Goal: Task Accomplishment & Management: Complete application form

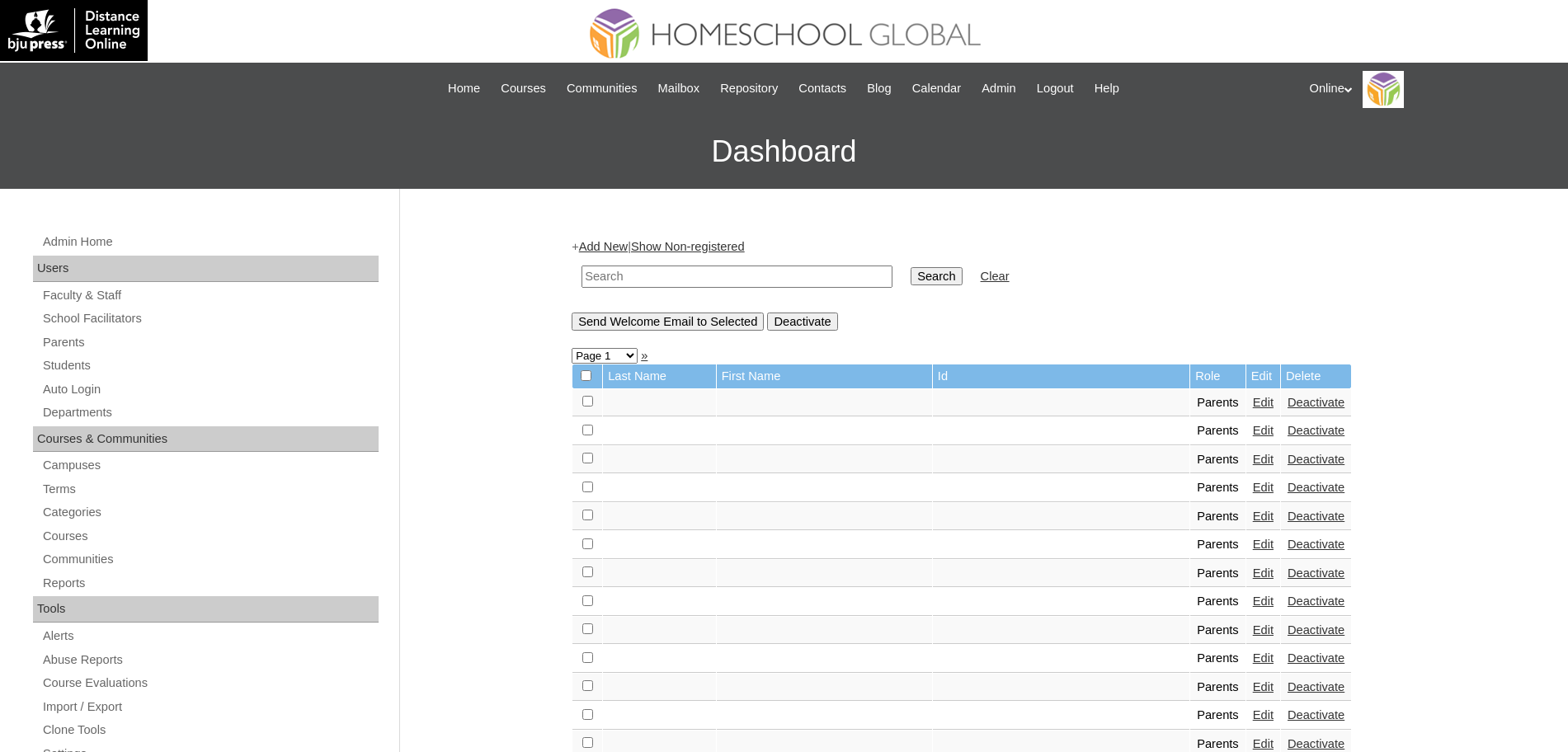
click at [694, 278] on input "text" at bounding box center [736, 276] width 311 height 23
type input "[PERSON_NAME]"
click at [911, 267] on input "Search" at bounding box center [936, 276] width 51 height 18
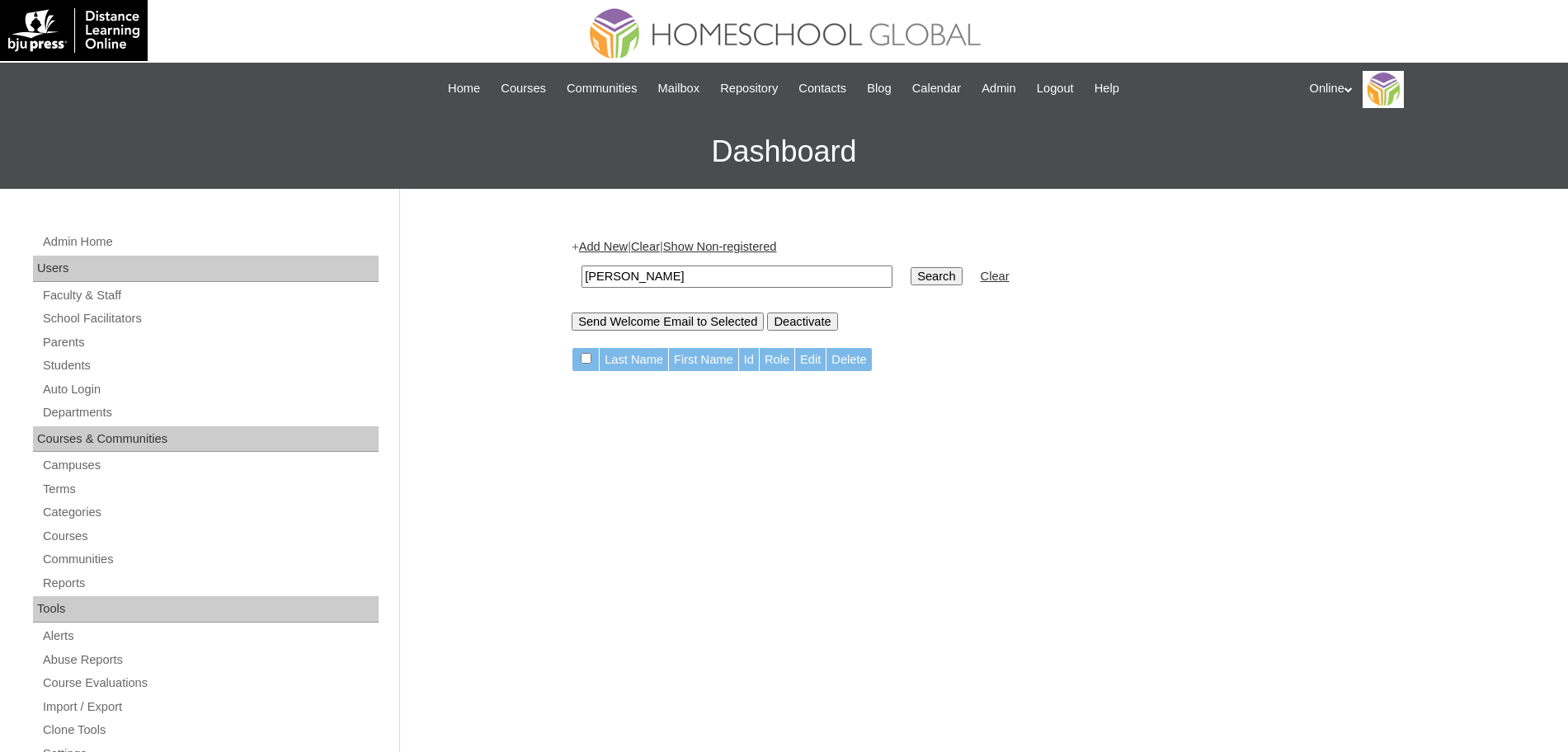
drag, startPoint x: 656, startPoint y: 274, endPoint x: 537, endPoint y: 273, distance: 119.0
click at [537, 273] on div "Admin Home Users Faculty & Staff School Facilitators Parents Students Auto Logi…" at bounding box center [784, 757] width 1568 height 1137
type input "natividaad"
click at [911, 267] on input "Search" at bounding box center [936, 276] width 51 height 18
click at [629, 278] on input "natividaad" at bounding box center [736, 276] width 311 height 23
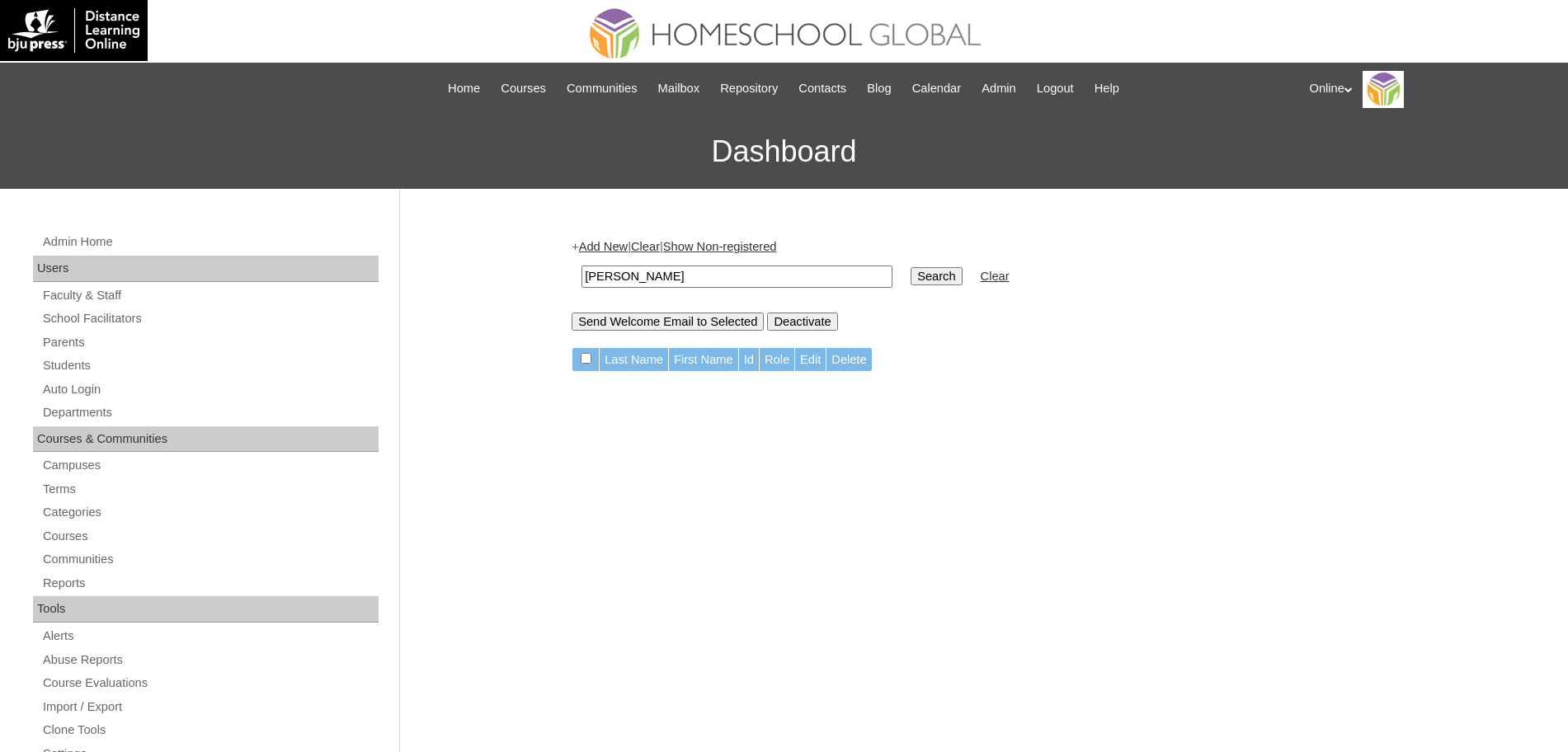
type input "natividad"
click at [911, 267] on input "Search" at bounding box center [936, 276] width 51 height 18
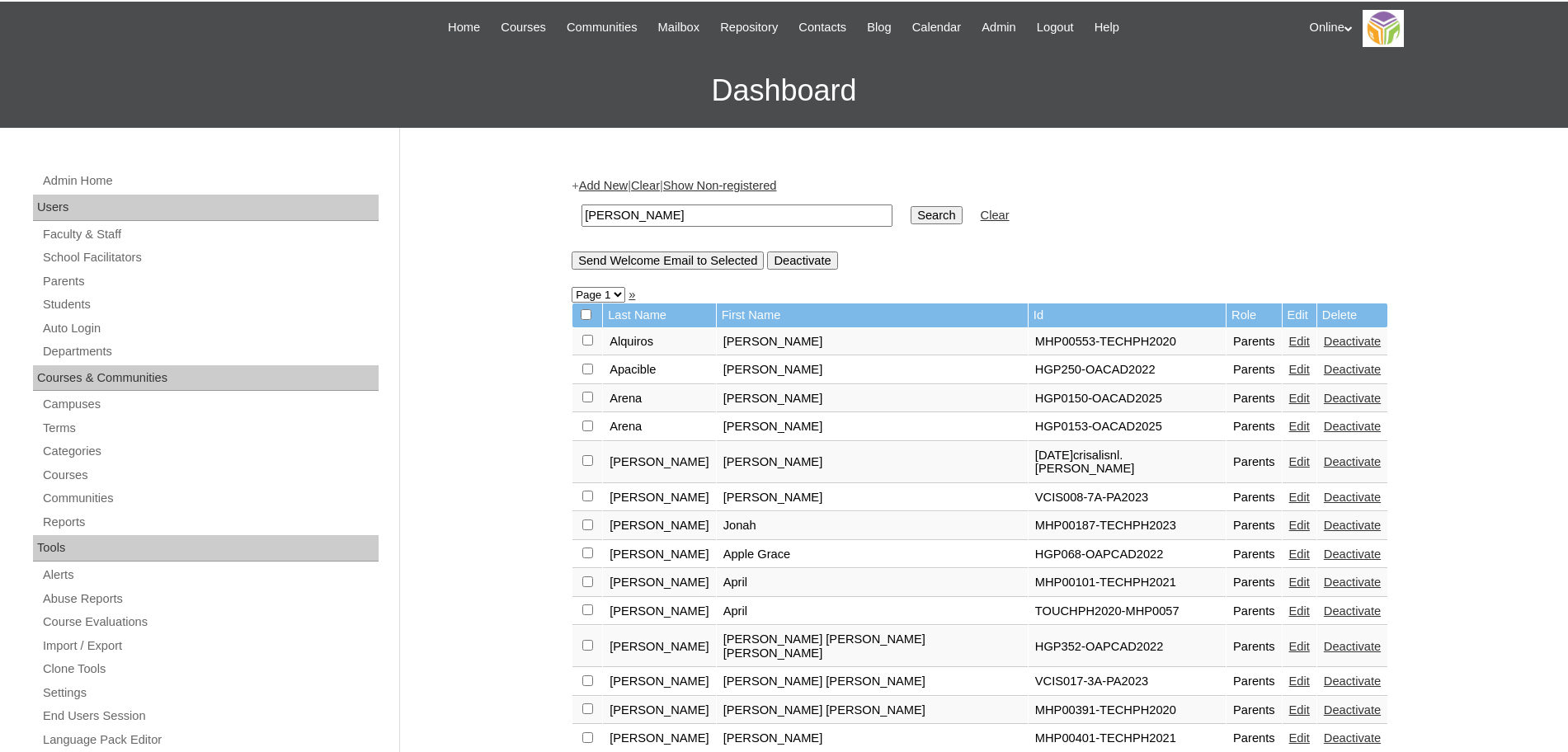
scroll to position [58, 0]
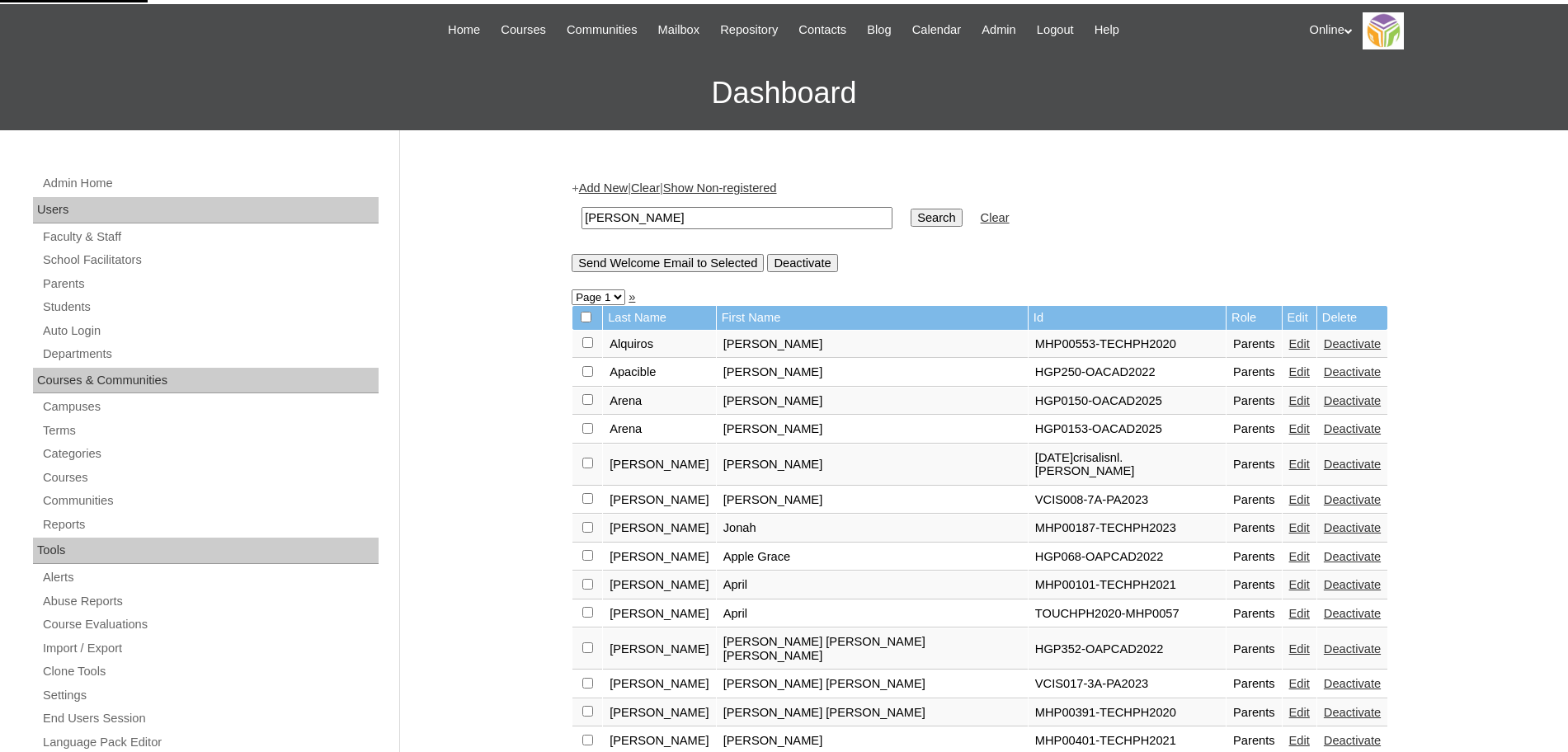
click at [619, 188] on link "Add New" at bounding box center [603, 188] width 48 height 13
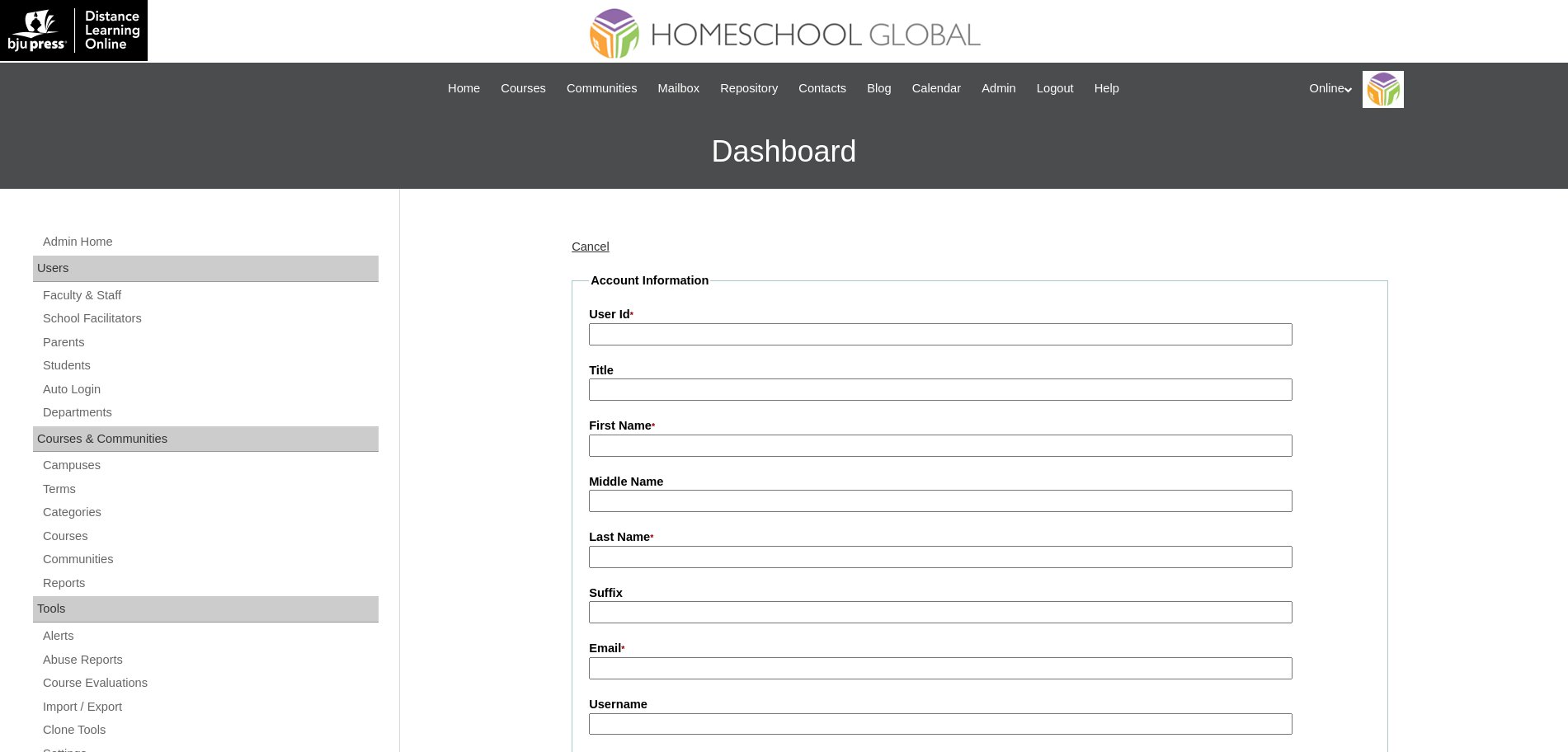
click at [746, 342] on input "User Id *" at bounding box center [941, 334] width 704 height 23
paste input "HGP0189-OACAD2025"
type input "HGP0189-OACAD2025"
click at [617, 449] on input "First Name *" at bounding box center [941, 445] width 704 height 23
paste input "Nestor Jr"
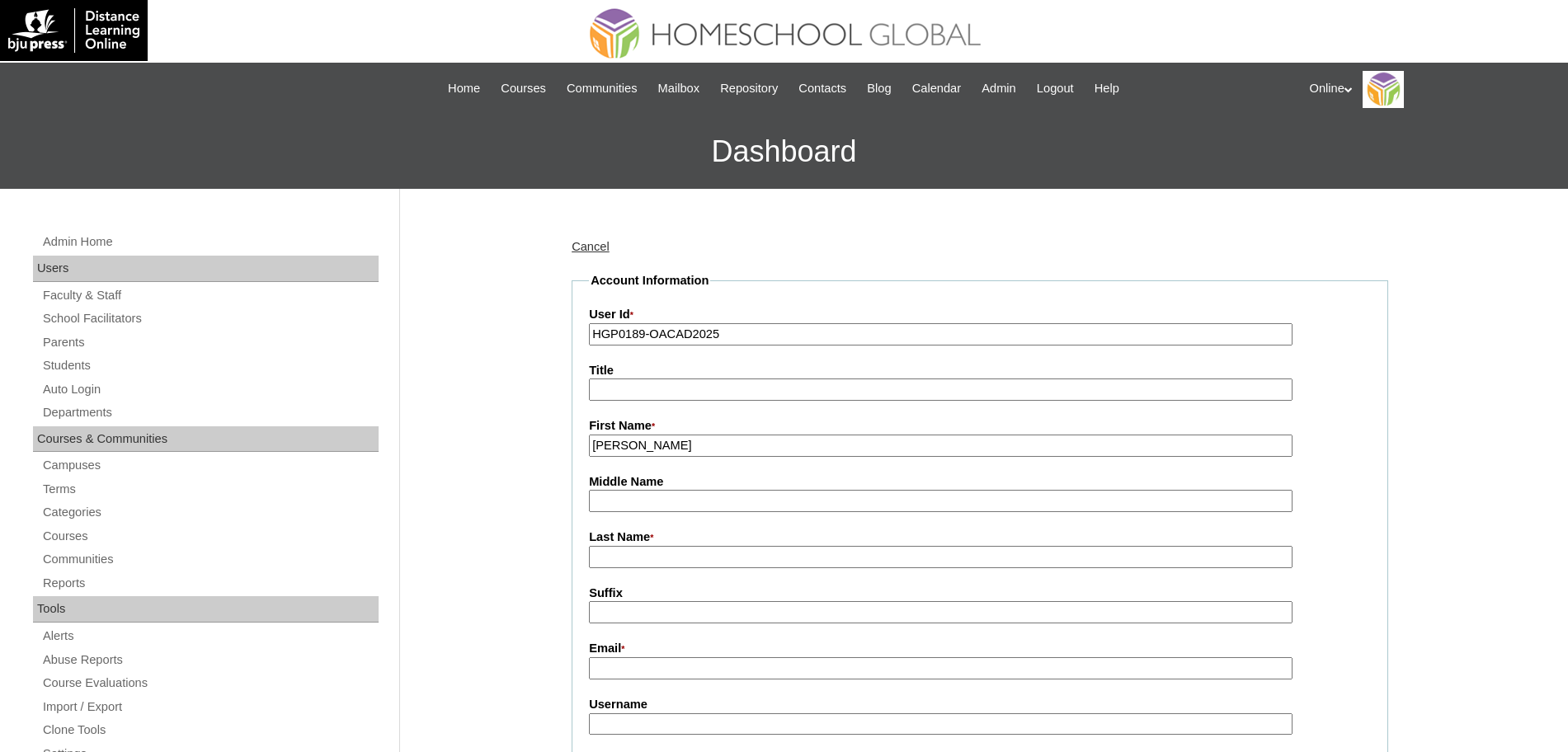
type input "Nestor Jr"
click at [646, 556] on input "Last Name *" at bounding box center [941, 557] width 704 height 23
type input "Natividad"
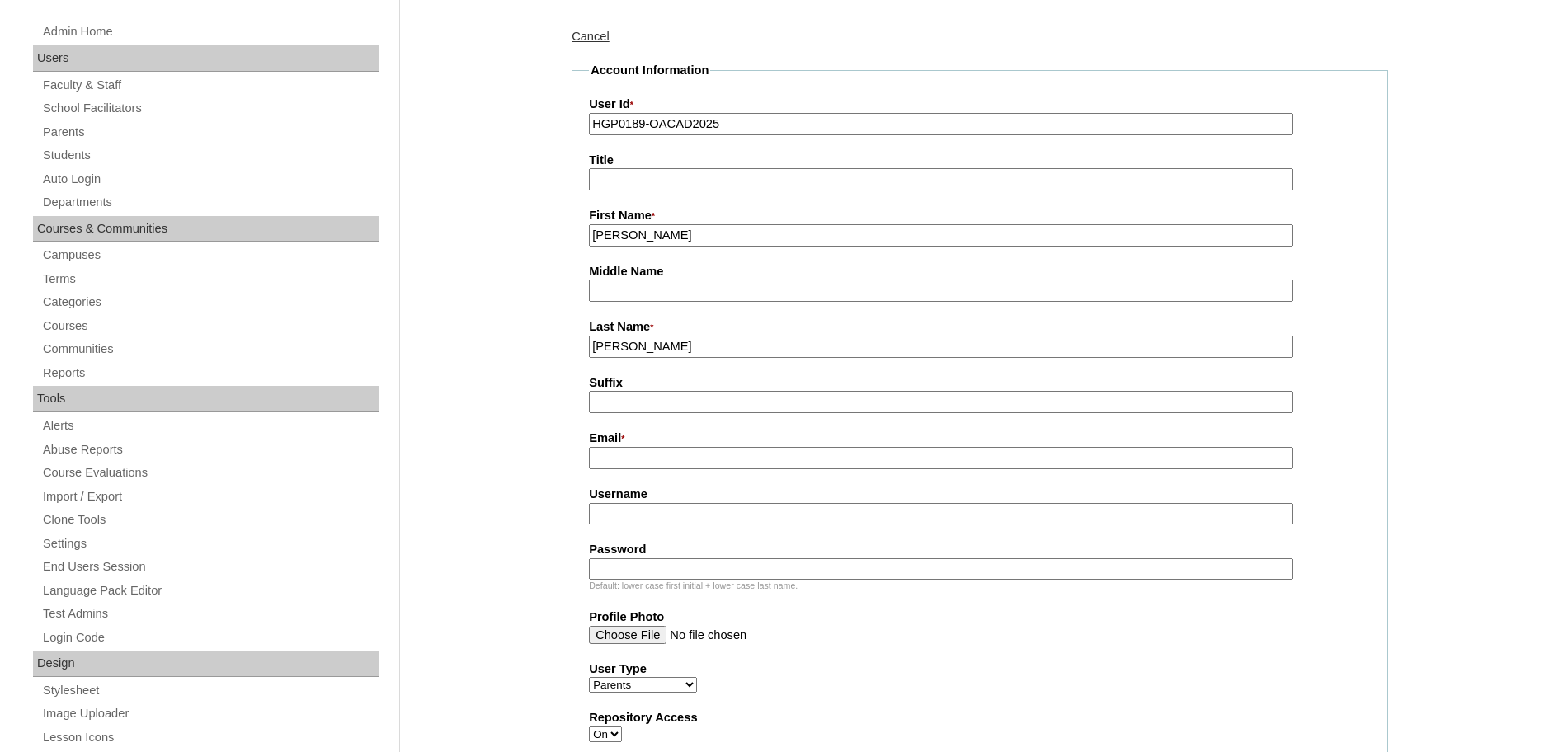
scroll to position [223, 0]
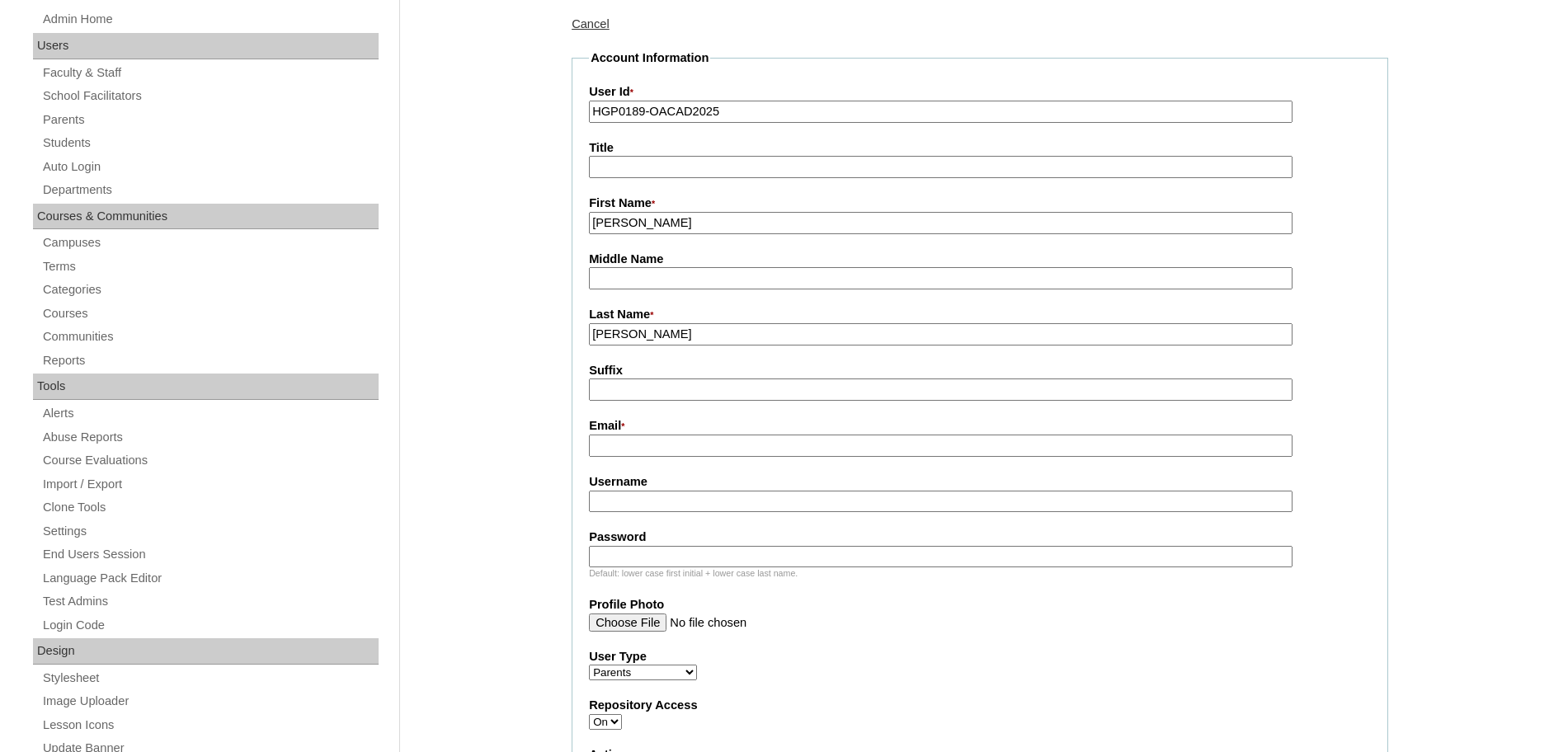
click at [690, 439] on input "Email *" at bounding box center [941, 445] width 704 height 23
paste input "jay_ar_natividad@yahoo.com"
type input "jay_ar_natividad@yahoo.com"
click at [747, 501] on input "Username" at bounding box center [941, 501] width 704 height 23
paste input "nnatividad2025"
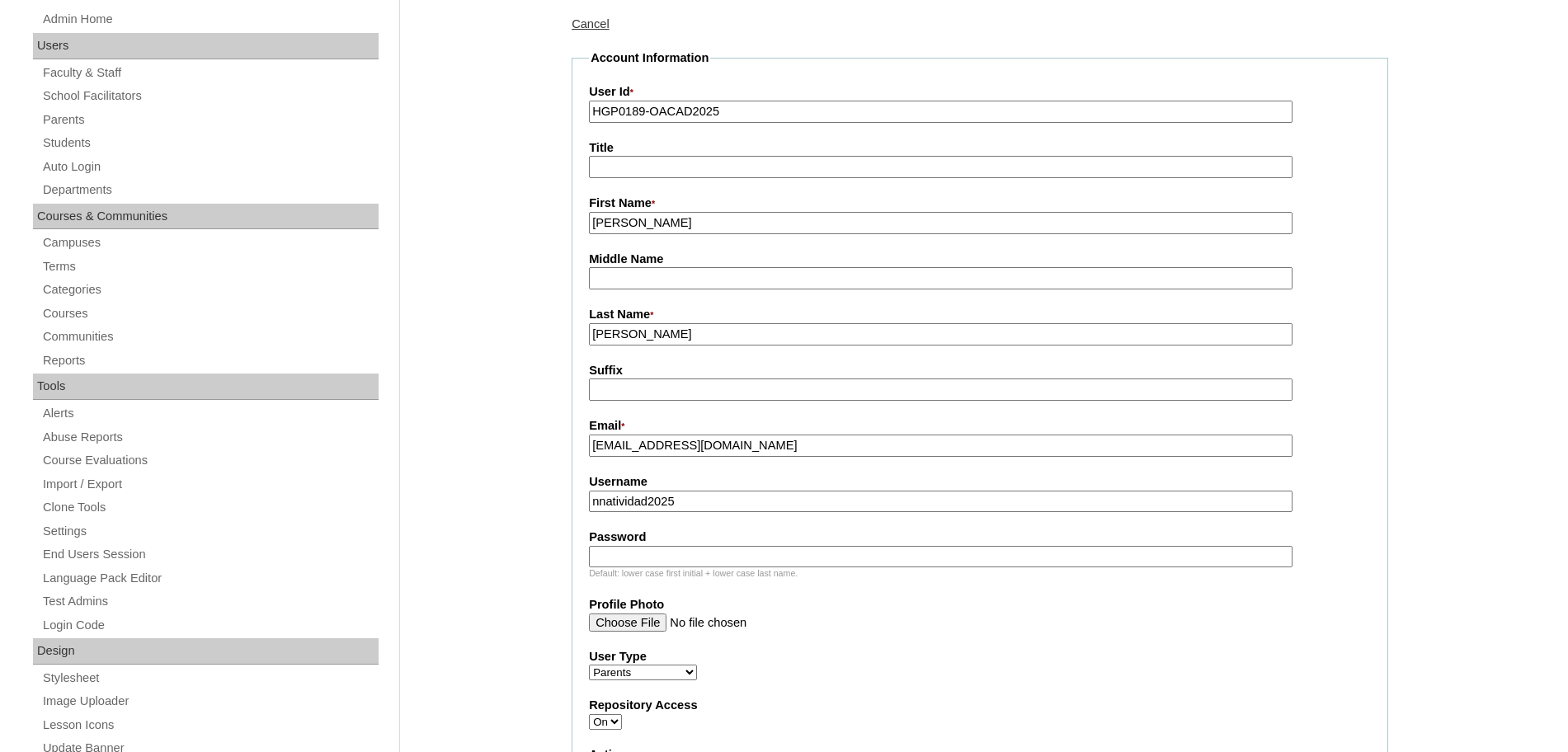
type input "nnatividad2025"
paste input "JnhGb"
click at [696, 560] on input "JnhGb" at bounding box center [941, 557] width 704 height 23
type input "JnhGb"
click at [912, 645] on fieldset "Account Information User Id * HGP0189-OACAD2025 Title First Name * Nestor Jr Mi…" at bounding box center [979, 574] width 817 height 1049
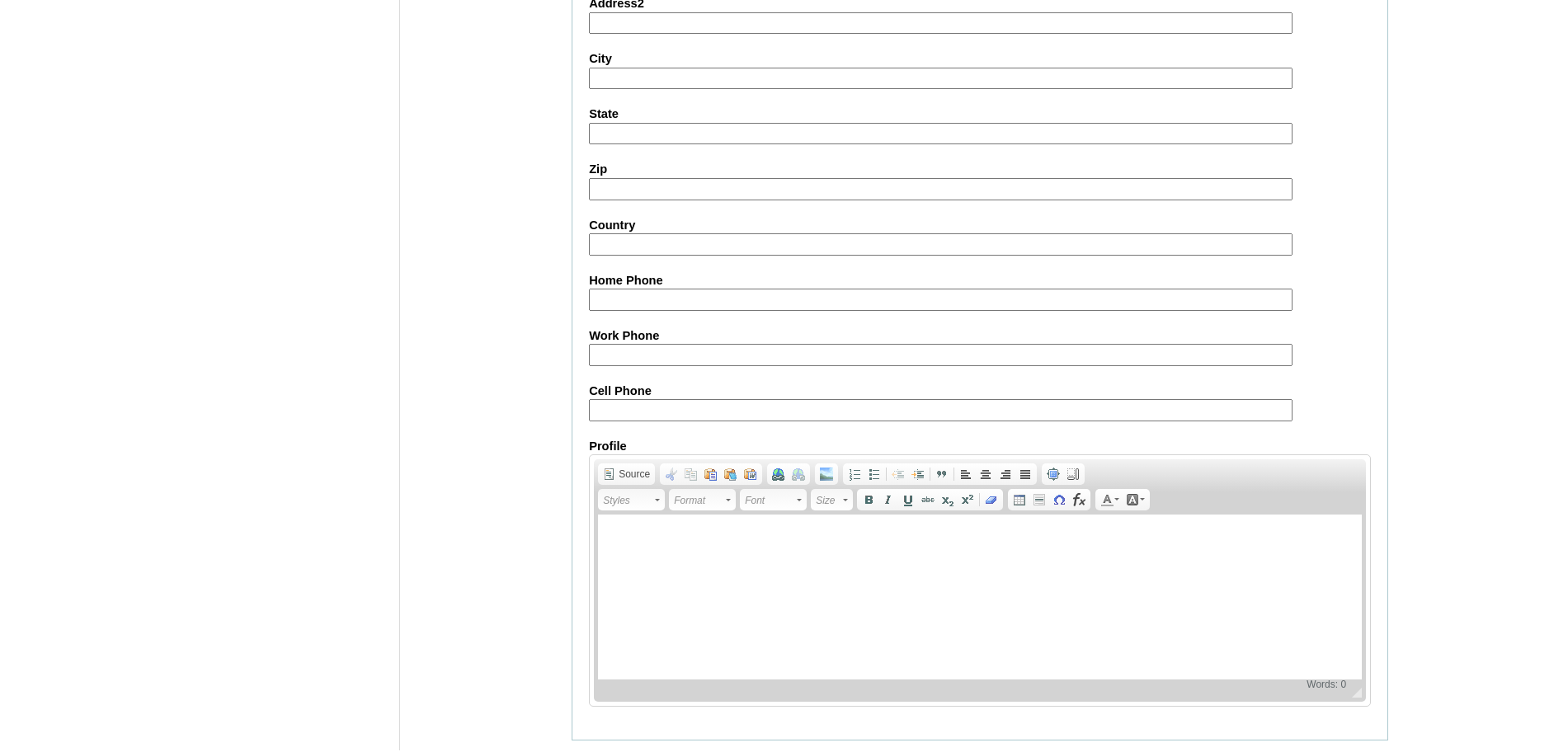
scroll to position [1476, 0]
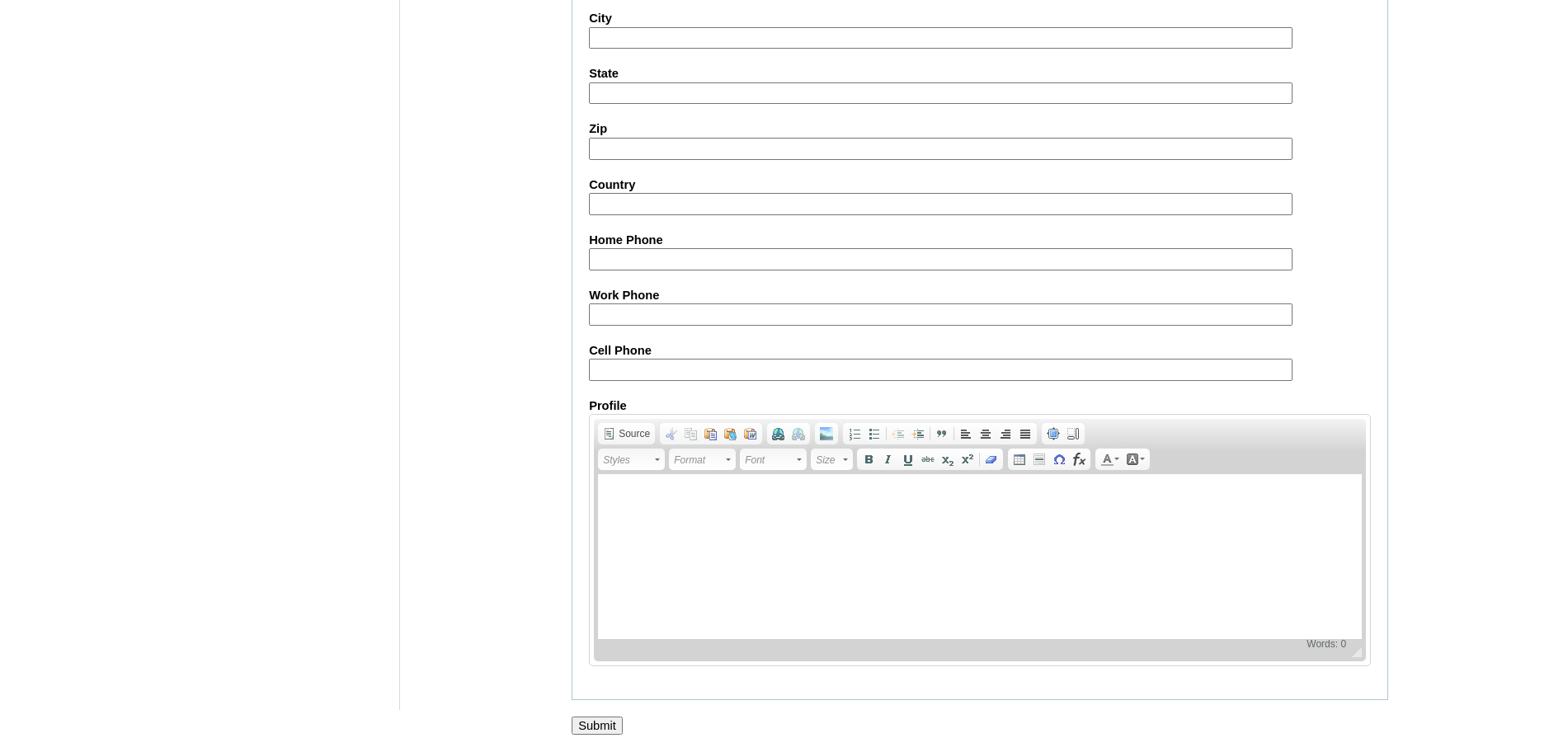
click at [610, 728] on input "Submit" at bounding box center [596, 725] width 51 height 18
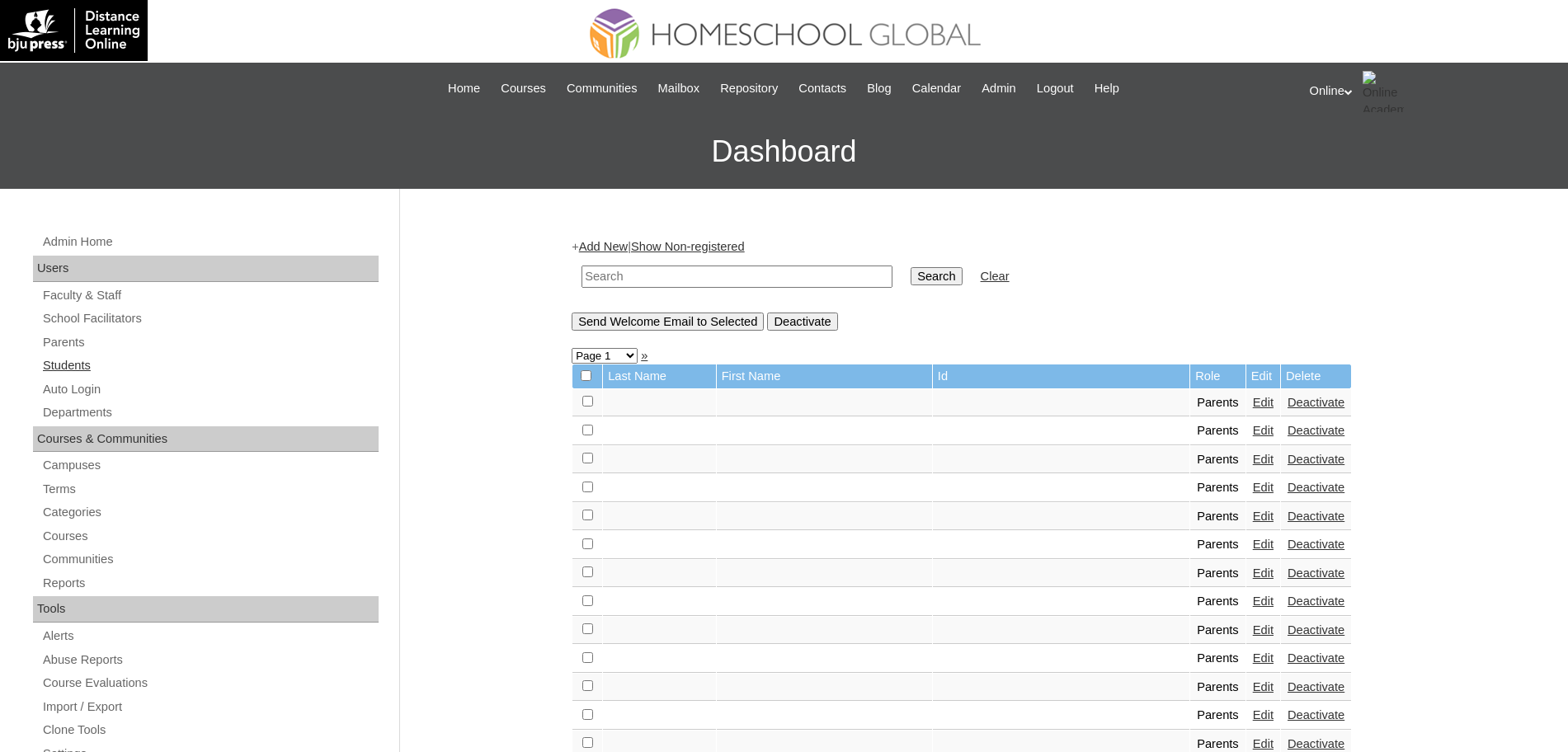
click at [83, 363] on link "Students" at bounding box center [209, 365] width 337 height 21
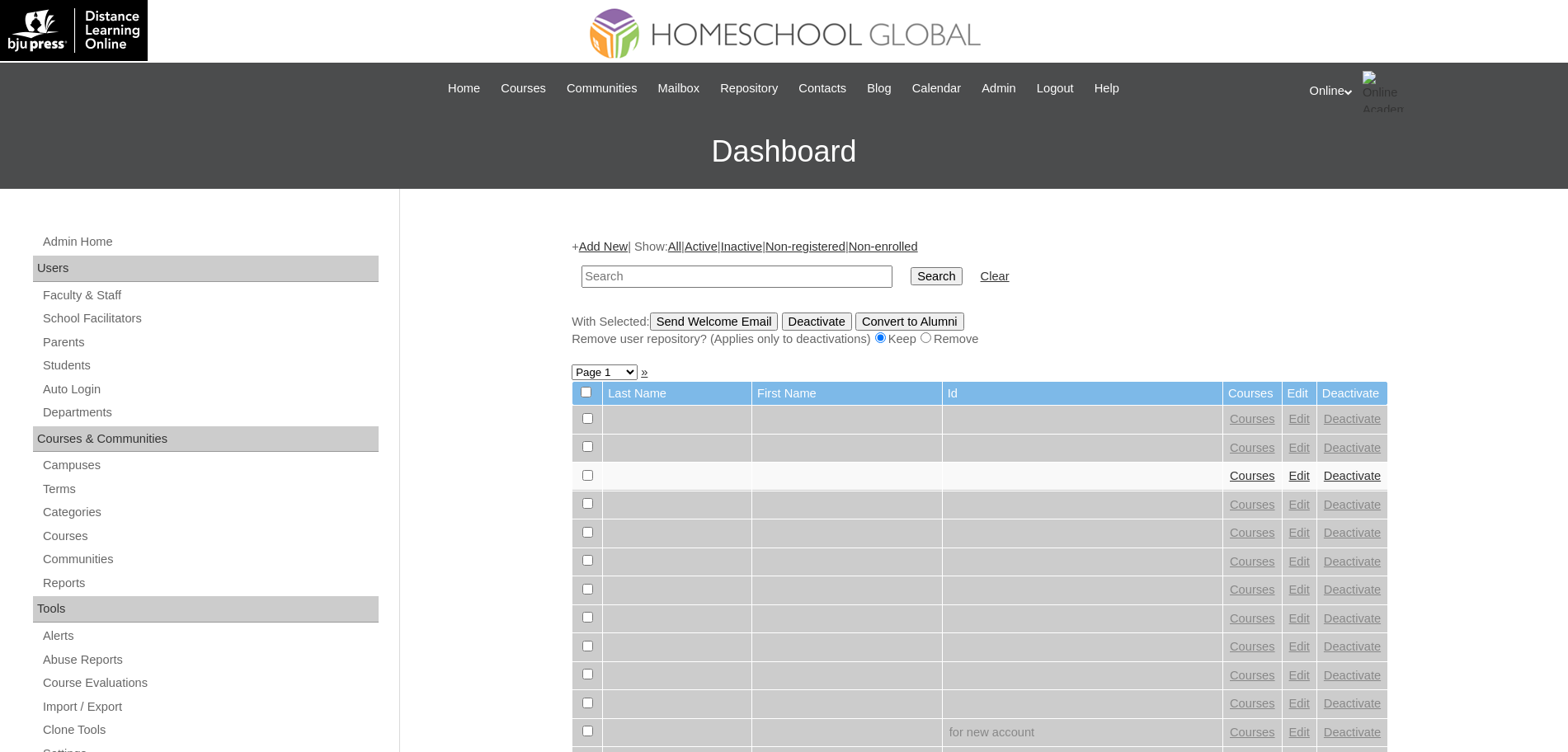
click at [611, 251] on link "Add New" at bounding box center [603, 247] width 48 height 13
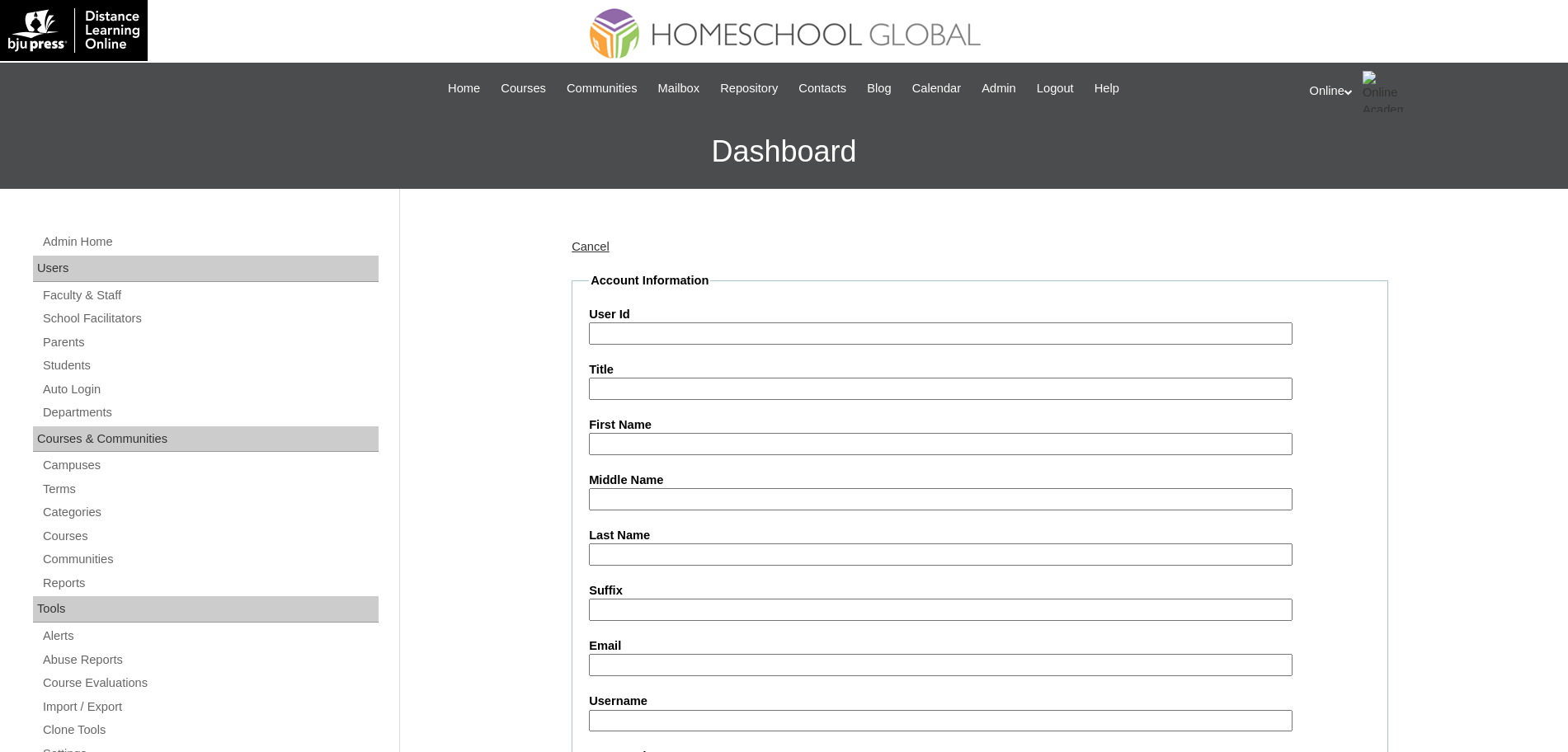
click at [716, 338] on input "User Id" at bounding box center [941, 333] width 704 height 23
paste input "HG233OACAD2025"
type input "HG233OACAD2025"
click at [675, 448] on input "First Name" at bounding box center [941, 444] width 704 height 23
paste input "Holy Mae"
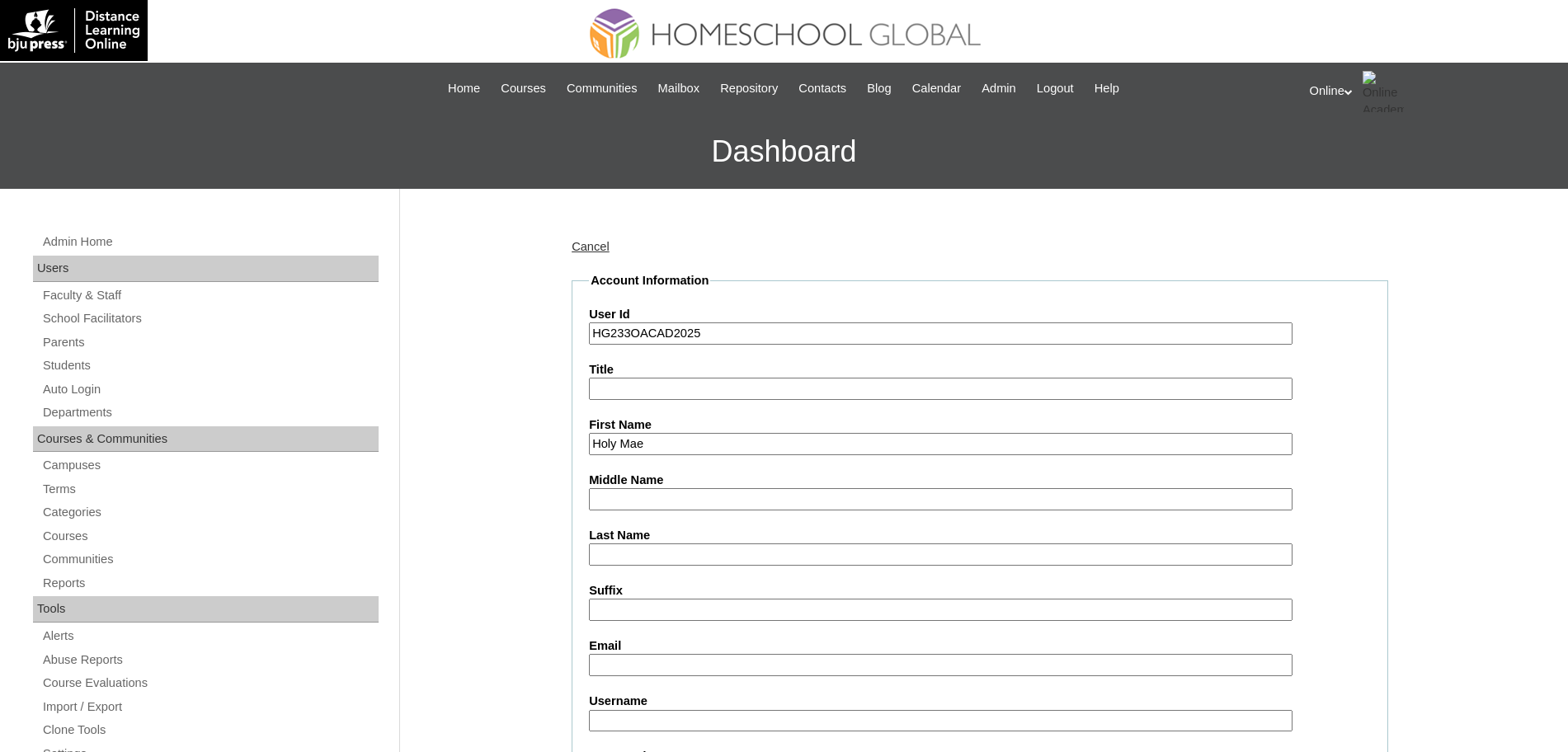
type input "Holy Mae"
paste input "Natividad"
click at [643, 554] on input "Natividad" at bounding box center [941, 554] width 704 height 23
type input "Natividad"
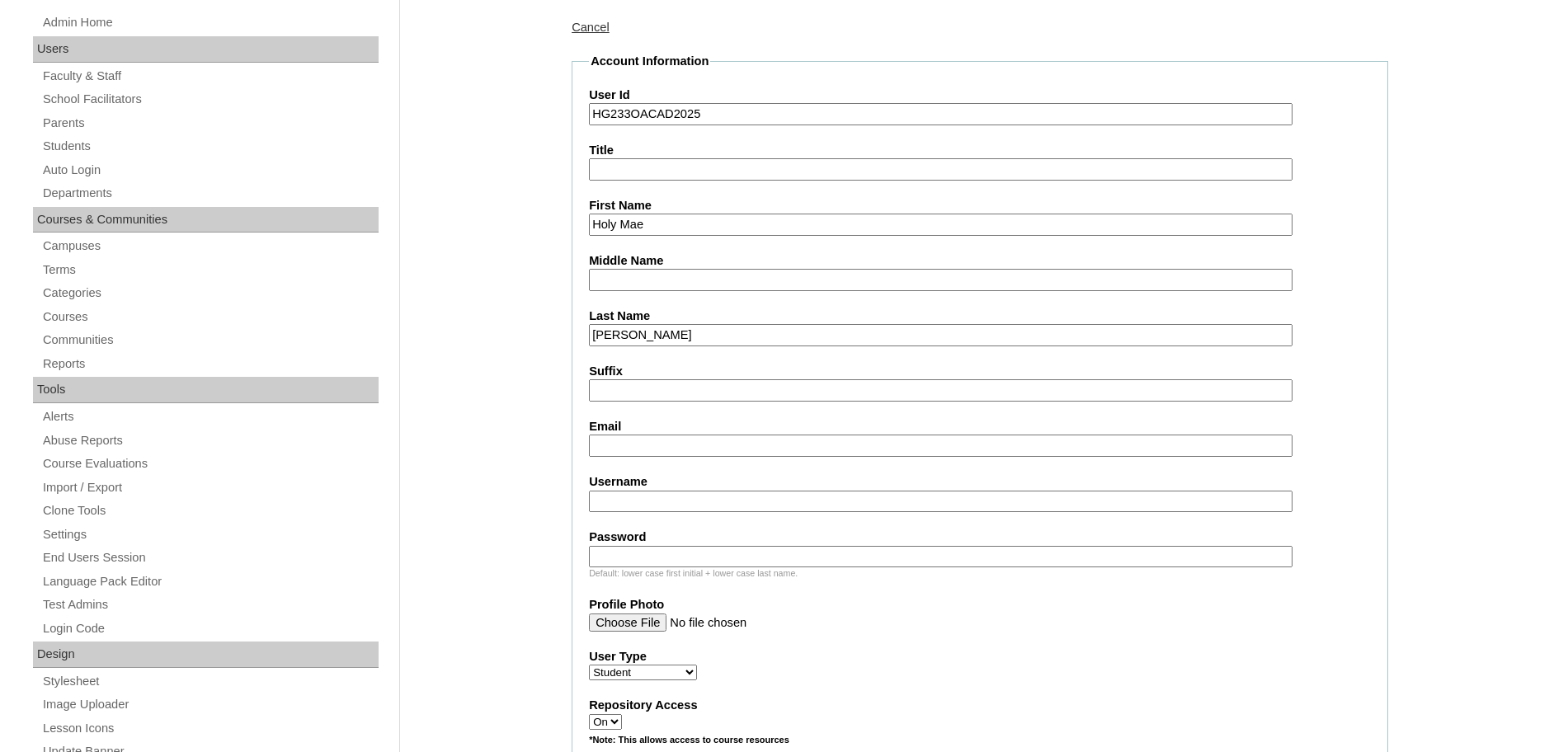
scroll to position [223, 0]
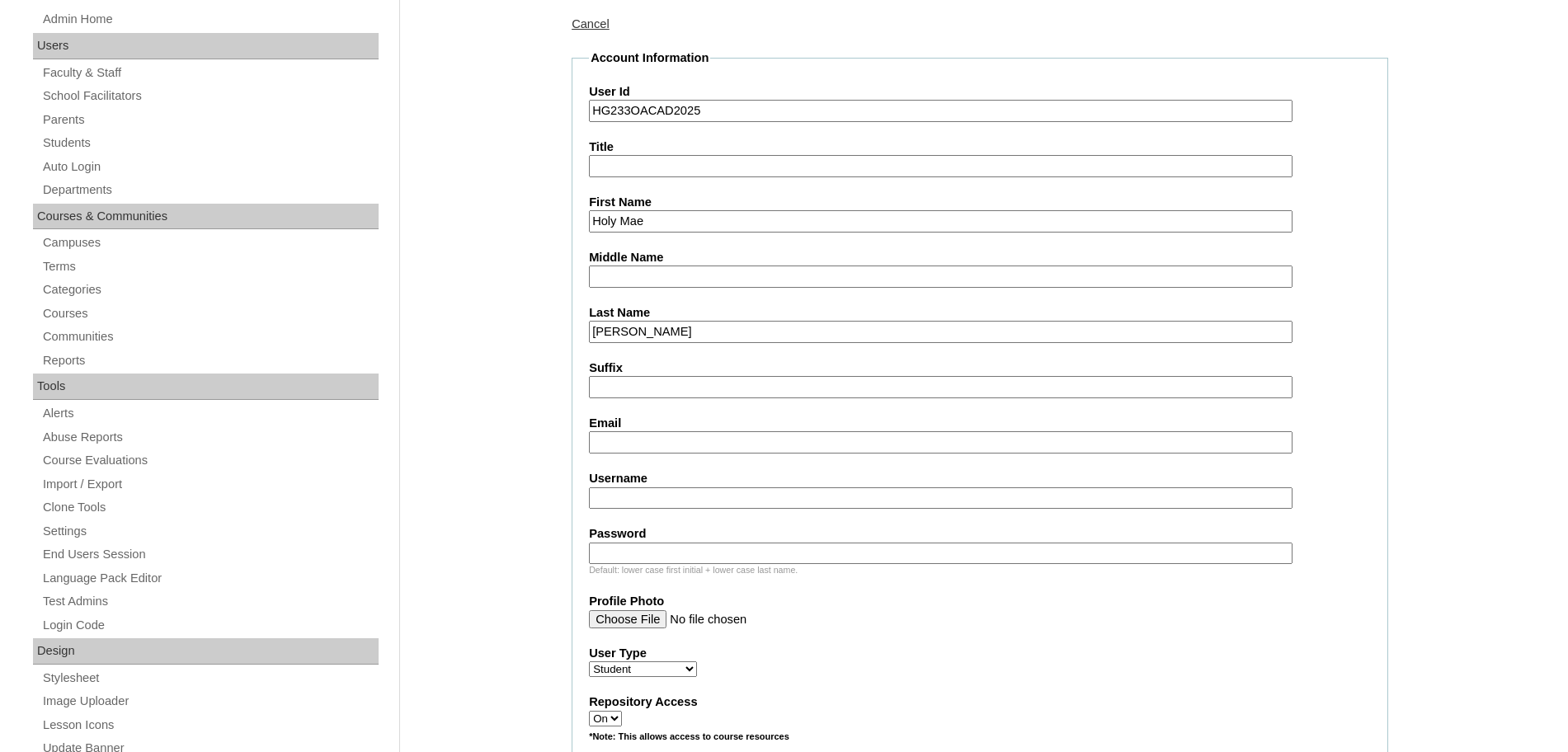
paste input "jay_ar_natividad@yahoo.com"
click at [658, 439] on input "jay_ar_natividad@yahoo.com" at bounding box center [941, 442] width 704 height 23
type input "jay_ar_natividad@yahoo.com"
click at [706, 503] on input "Username" at bounding box center [941, 498] width 704 height 23
paste input "h.gregorio2025"
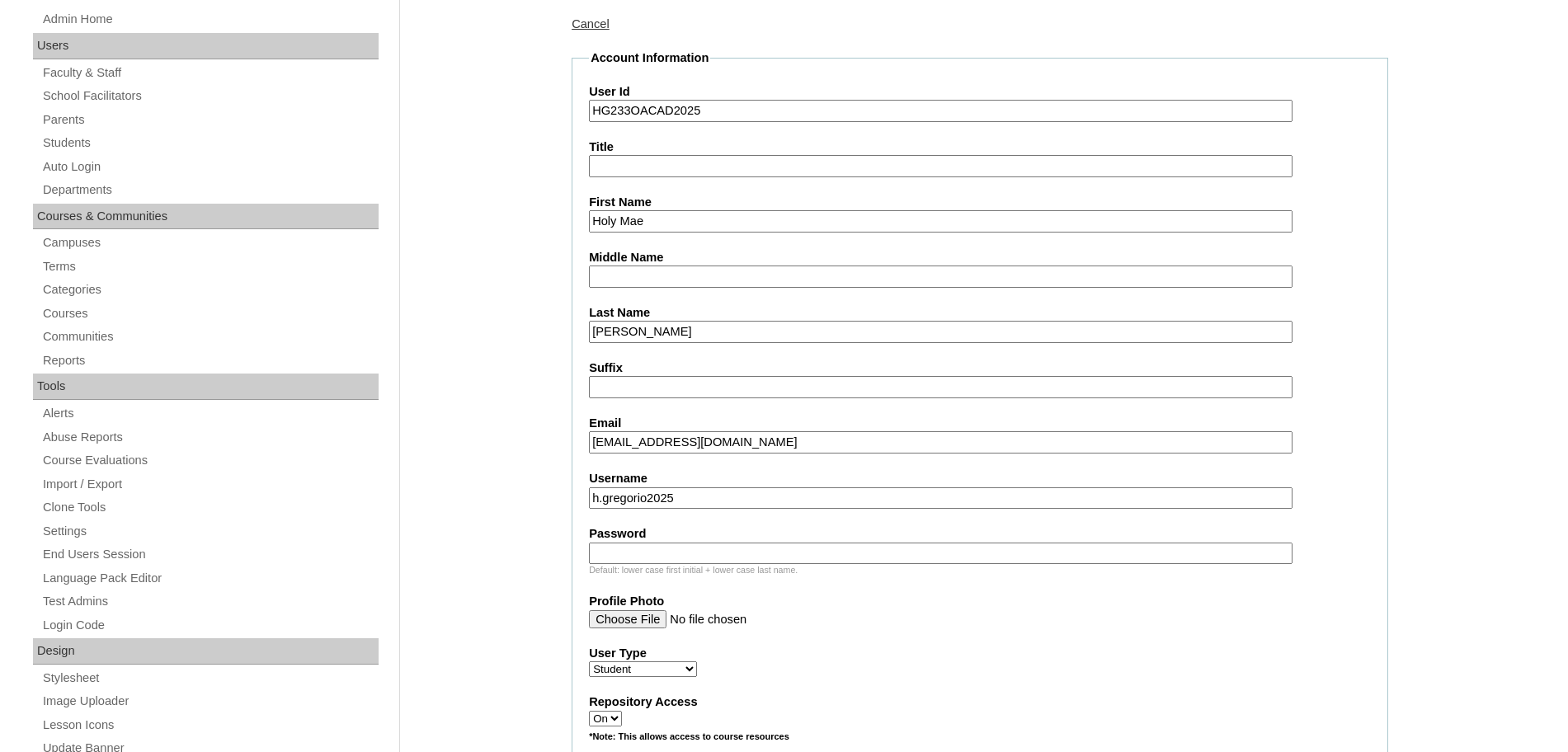
type input "h.gregorio2025"
click at [707, 548] on input "Password" at bounding box center [941, 554] width 704 height 23
paste input "LLkMn"
type input "LLkMn"
click at [964, 616] on input "Profile Photo" at bounding box center [941, 619] width 704 height 18
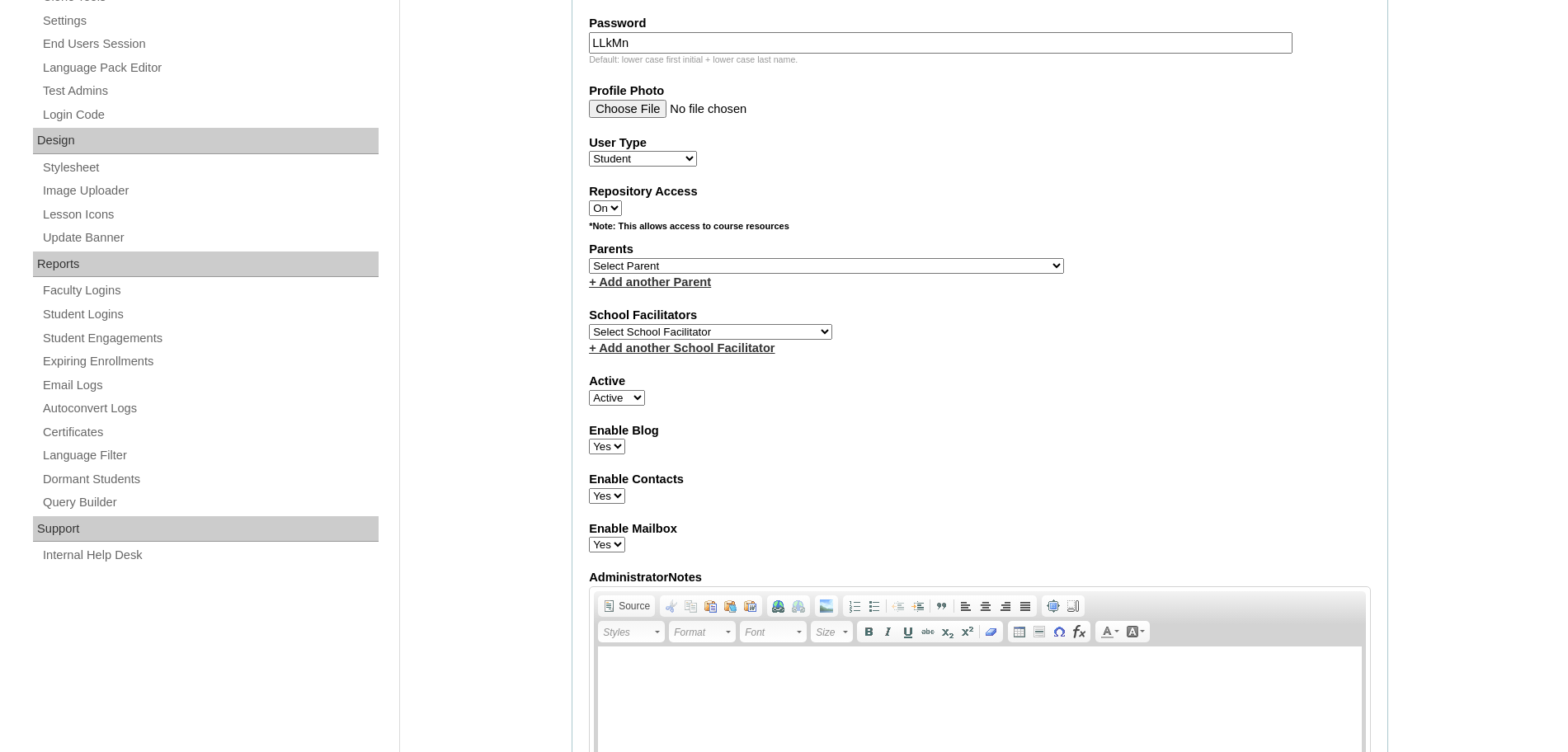
scroll to position [749, 0]
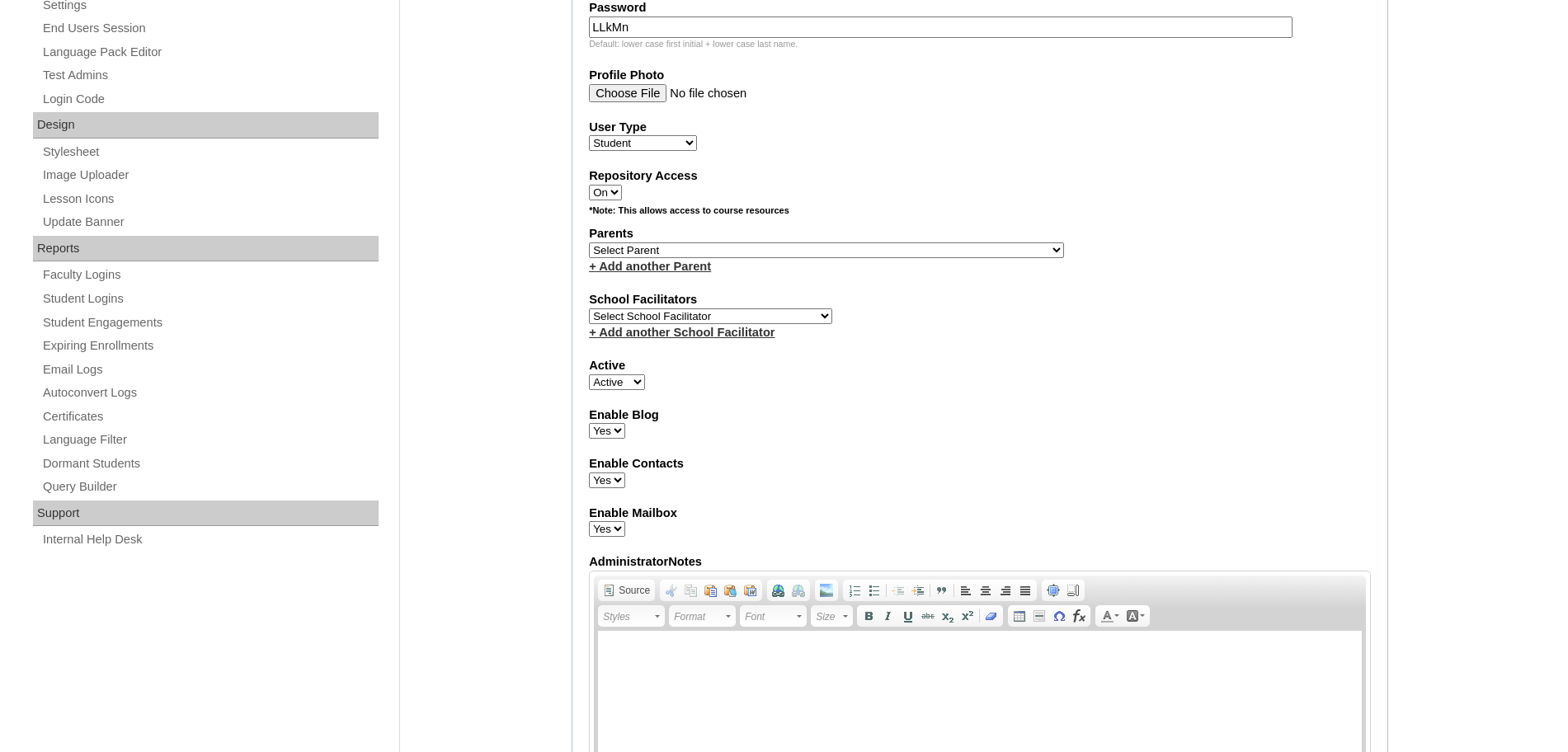
click at [732, 316] on select "Select School Facilitator Norman Añain Ruffa Abadijas Mary Abella Gloryfe Abion…" at bounding box center [711, 316] width 244 height 16
select select "32656"
click at [589, 308] on select "Select School Facilitator Norman Añain Ruffa Abadijas Mary Abella Gloryfe Abion…" at bounding box center [711, 316] width 244 height 16
click at [791, 254] on select "Select Parent , , , , , , , , , , , , , , , , , , , , , , , , , , , , , , , , ,…" at bounding box center [827, 250] width 475 height 16
select select "43742"
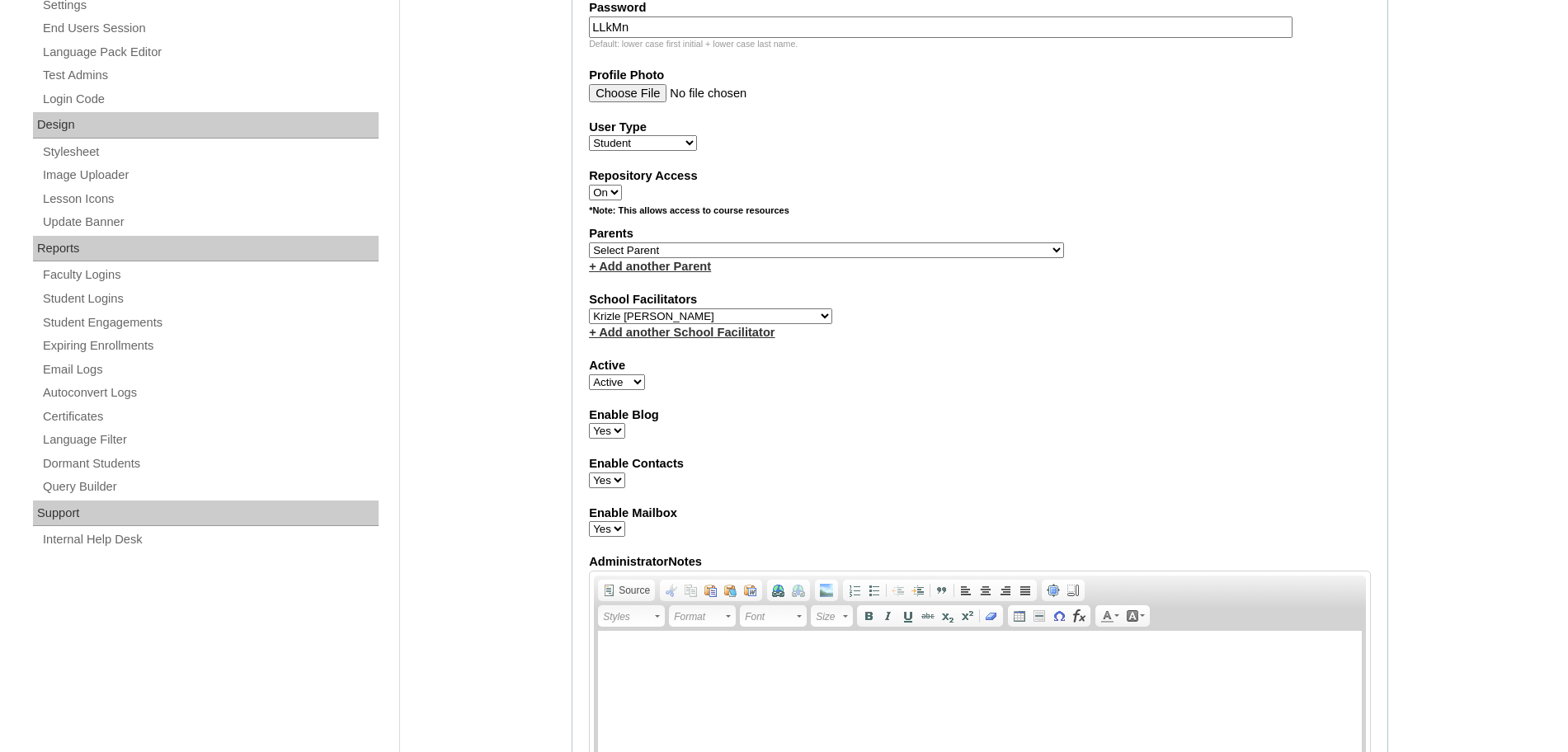
click at [589, 243] on select "Select Parent , , , , , , , , , , , , , , , , , , , , , , , , , , , , , , , , ,…" at bounding box center [827, 250] width 475 height 16
click at [943, 444] on fieldset "Account Information User Id HG233OACAD2025 Title First Name Holy Mae Middle Nam…" at bounding box center [979, 189] width 817 height 1333
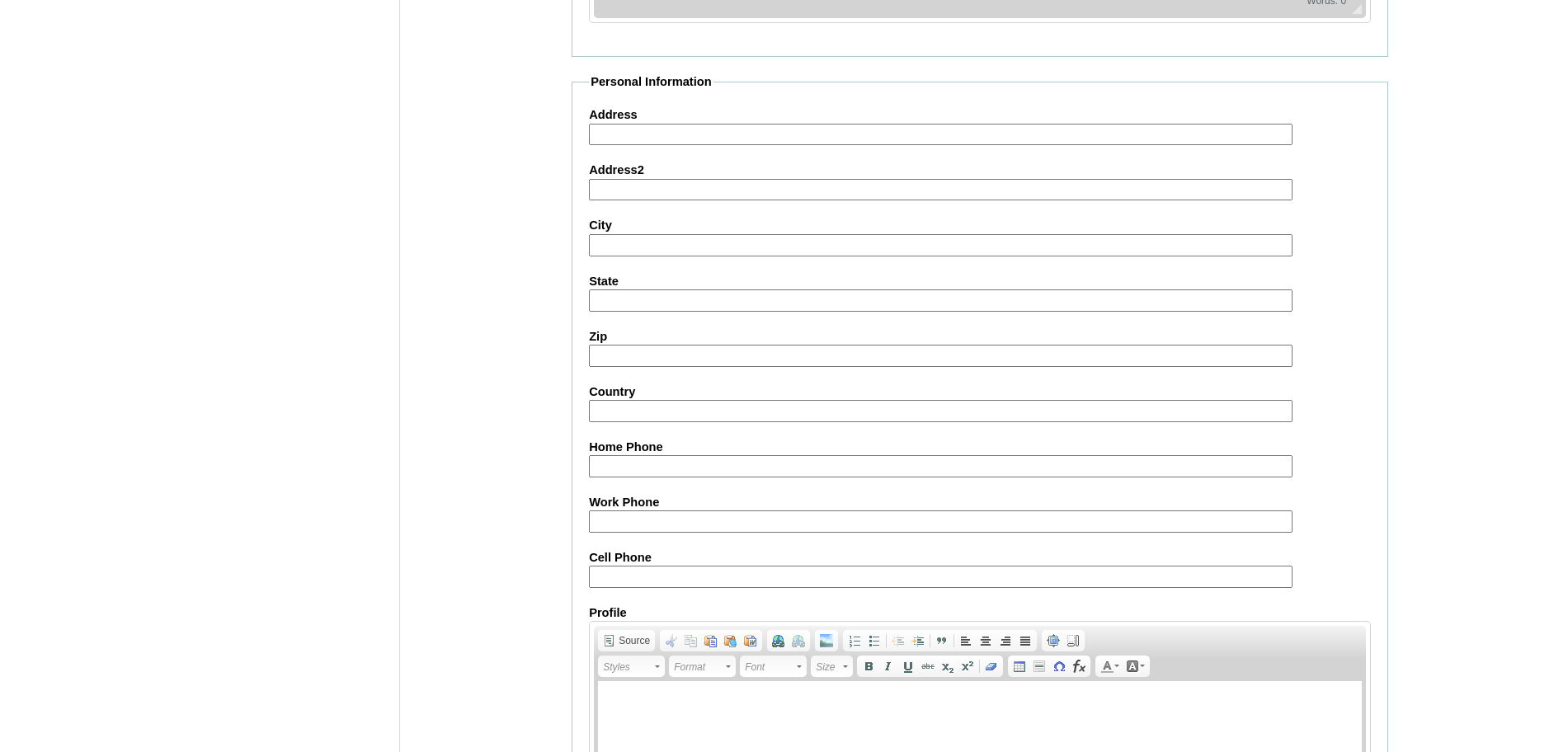
scroll to position [1757, 0]
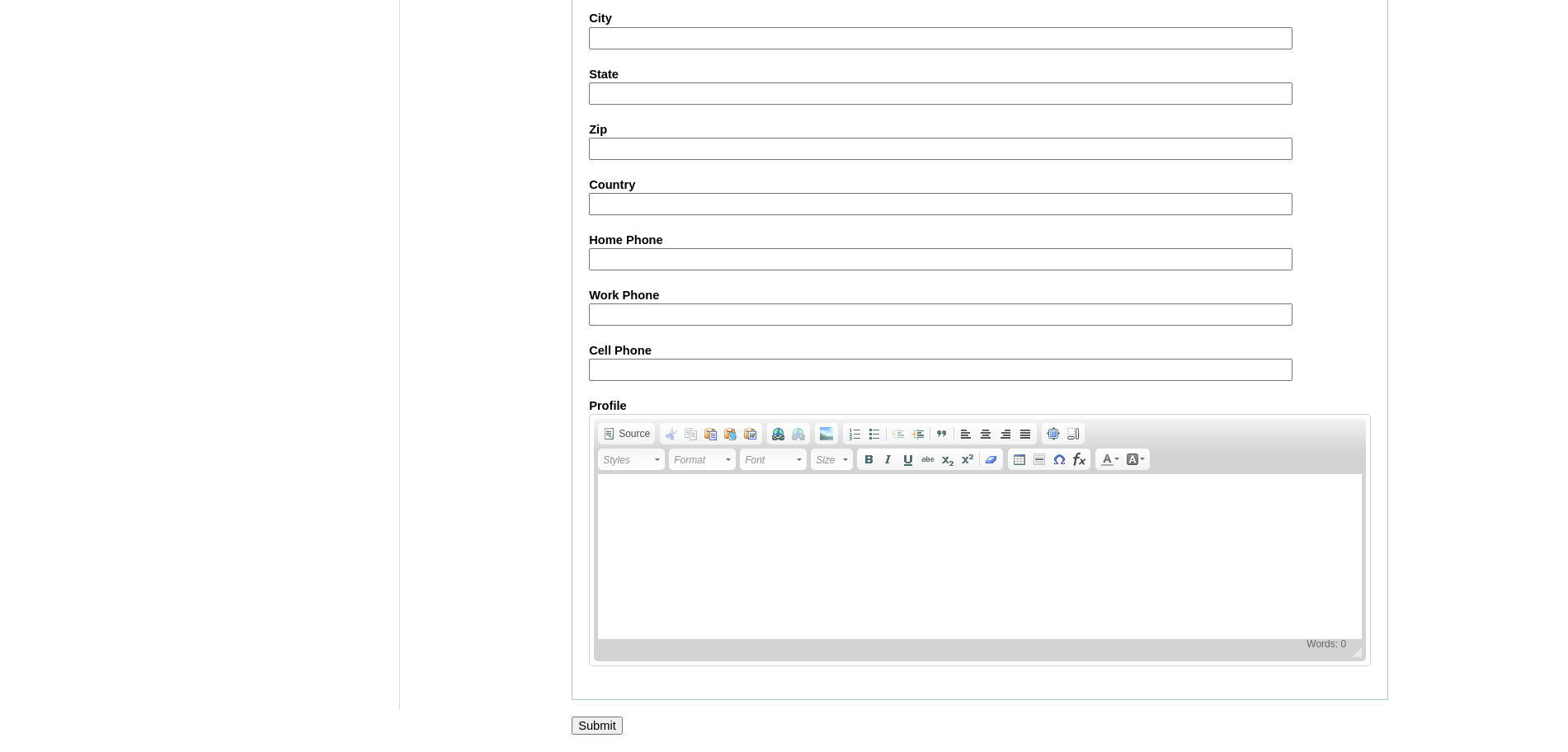
click at [599, 718] on input "Submit" at bounding box center [596, 725] width 51 height 18
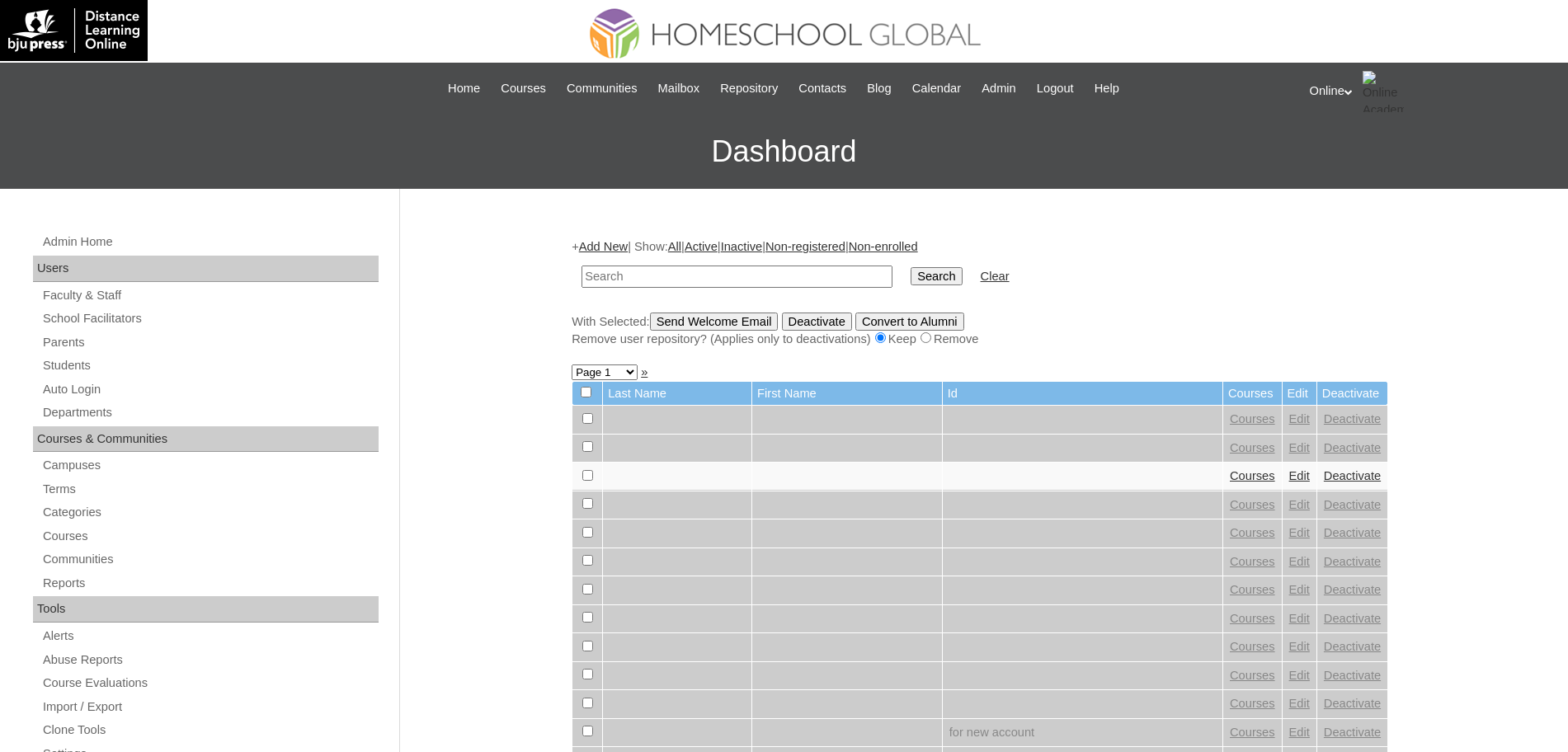
click at [733, 269] on input "text" at bounding box center [736, 276] width 311 height 23
type input "[PERSON_NAME]"
click at [911, 267] on input "Search" at bounding box center [936, 276] width 51 height 18
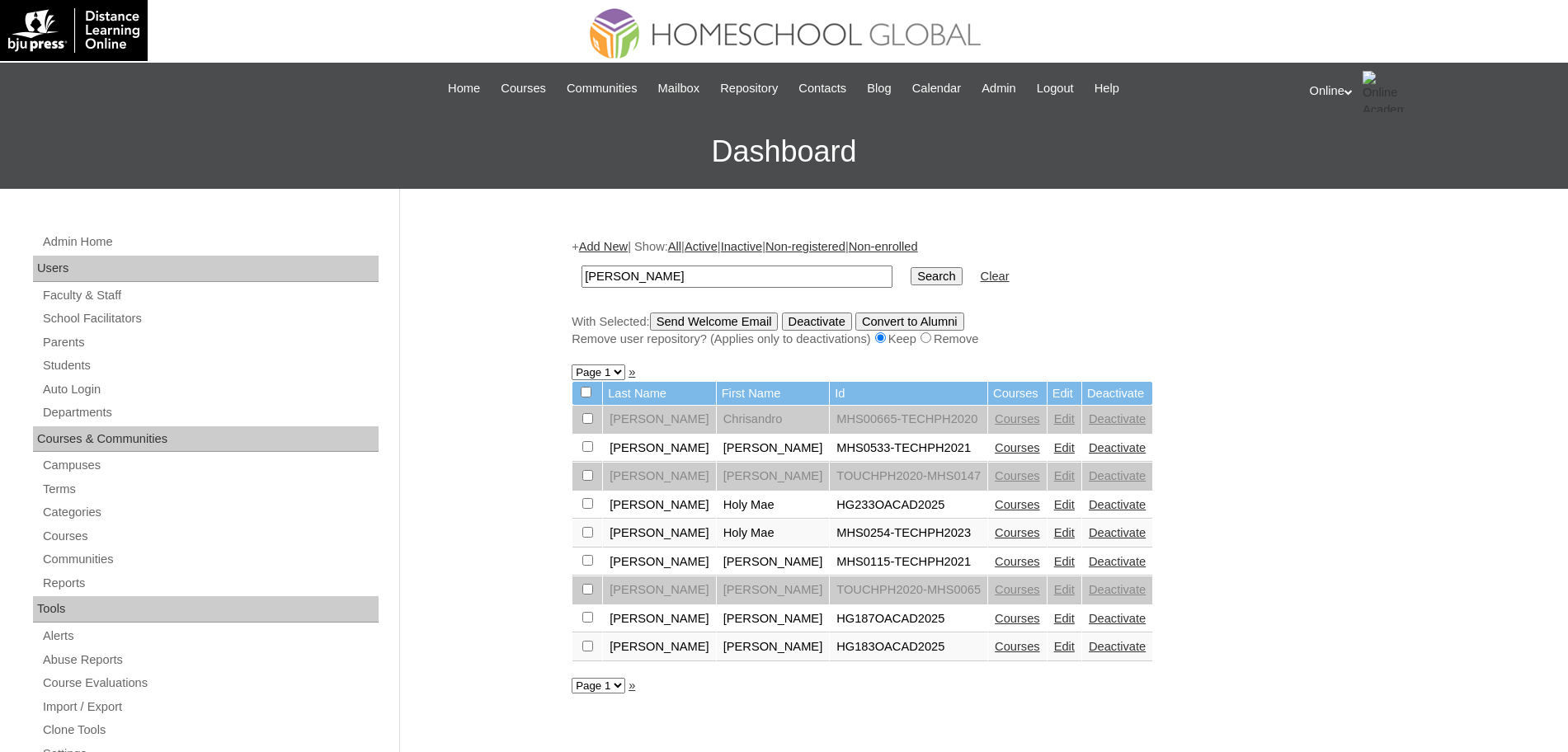
click at [995, 505] on link "Courses" at bounding box center [1018, 504] width 45 height 13
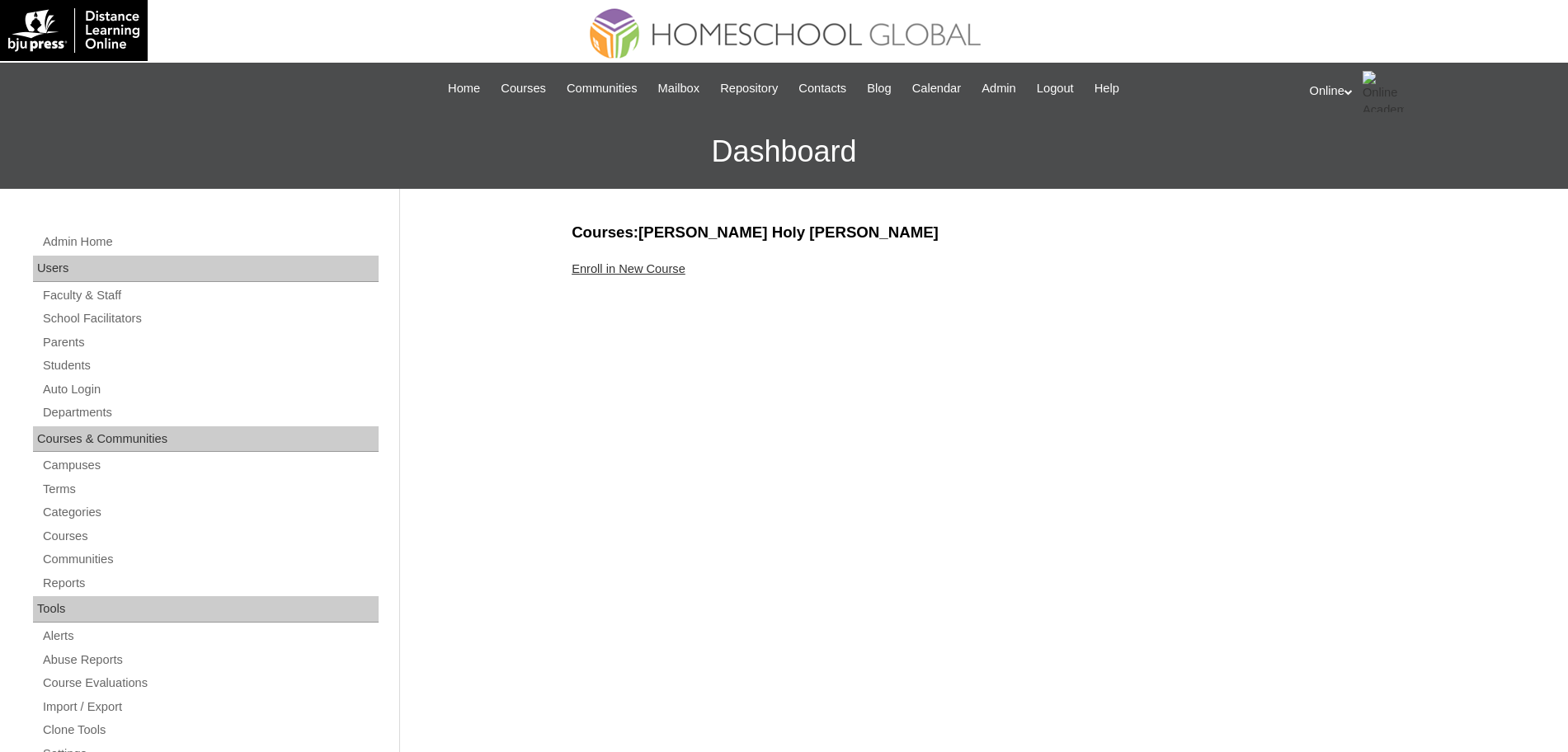
click at [667, 270] on link "Enroll in New Course" at bounding box center [628, 268] width 113 height 13
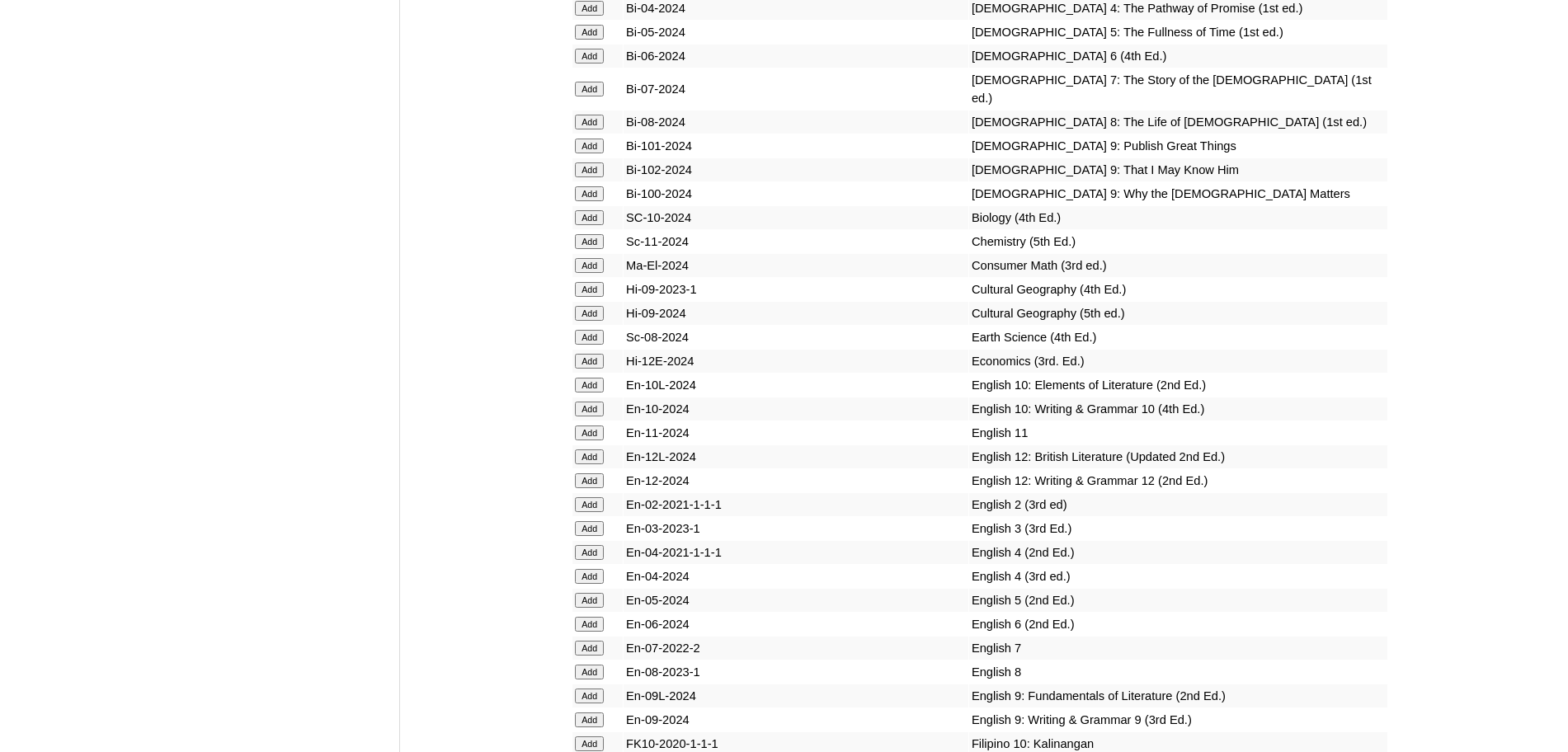
scroll to position [4568, 0]
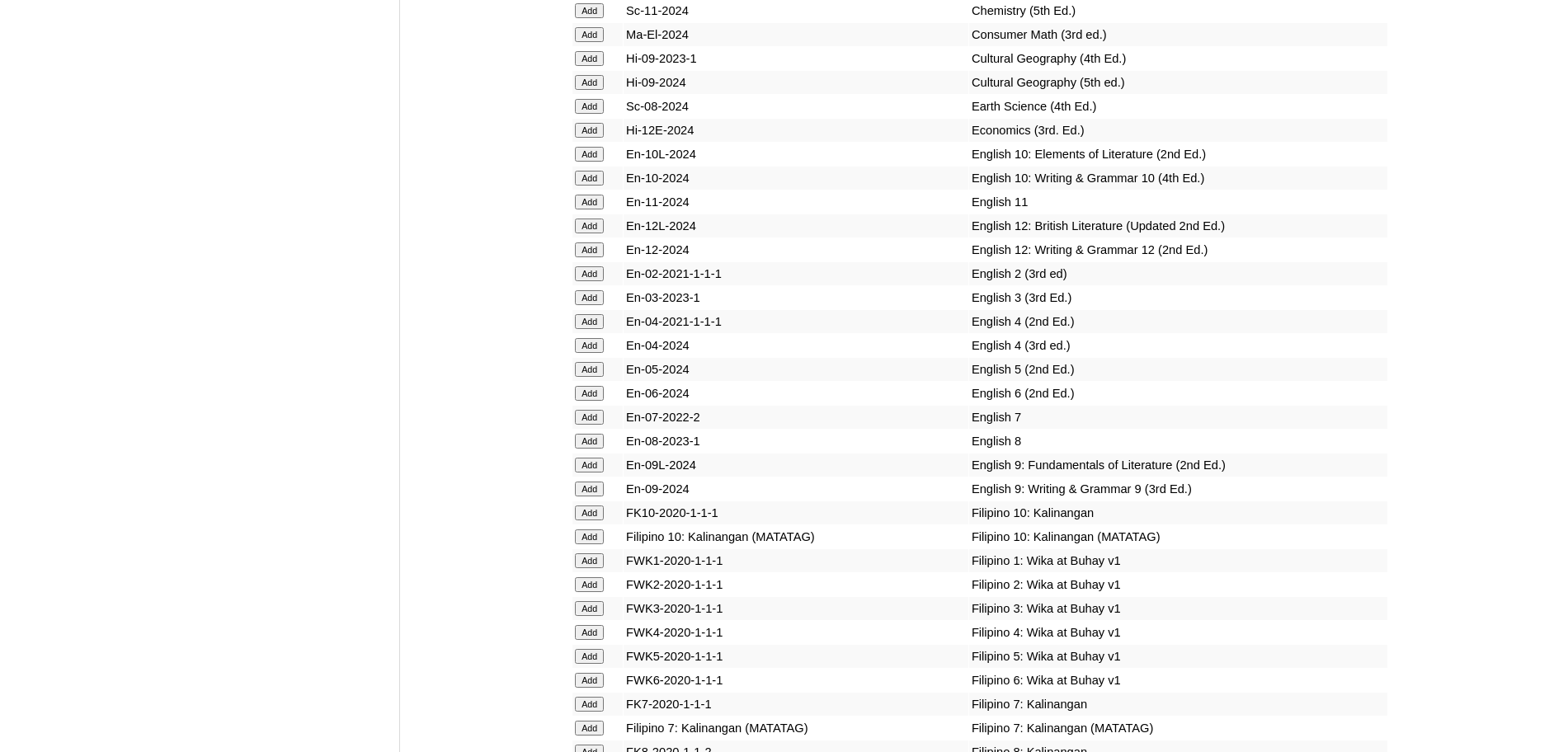
scroll to position [4799, 0]
click at [590, 280] on input "Add" at bounding box center [589, 273] width 29 height 15
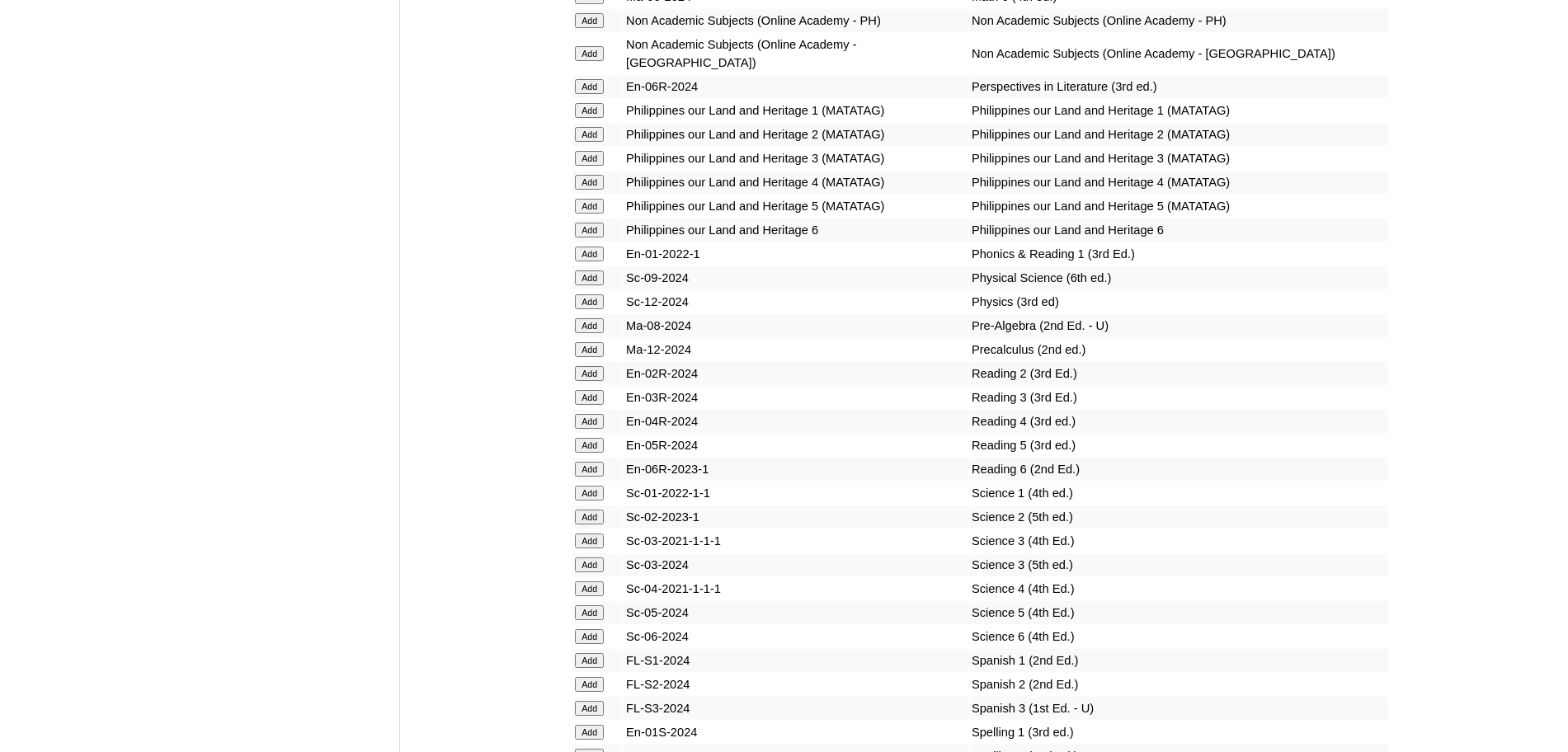
scroll to position [6439, 0]
click at [596, 380] on input "Add" at bounding box center [589, 373] width 29 height 15
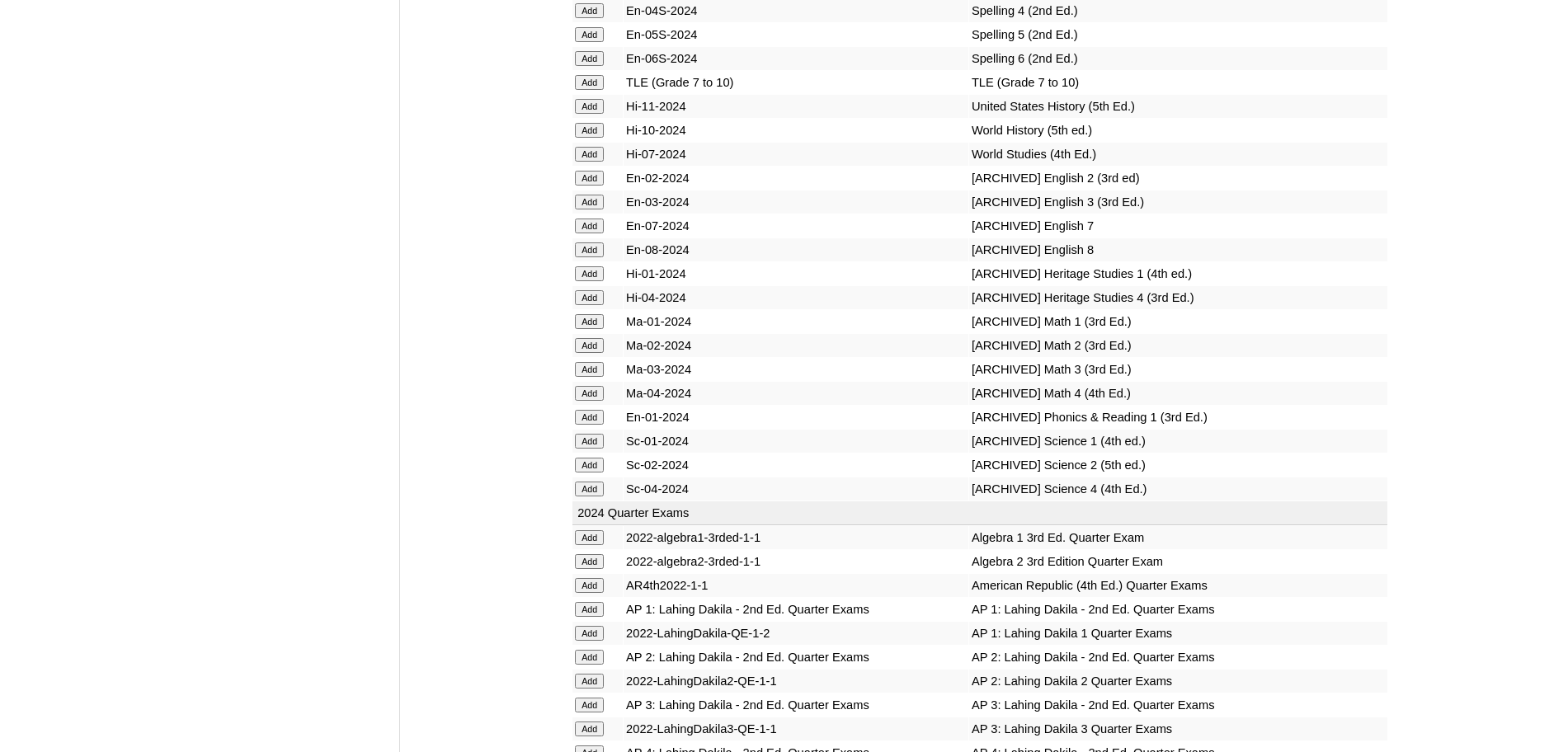
scroll to position [7232, 0]
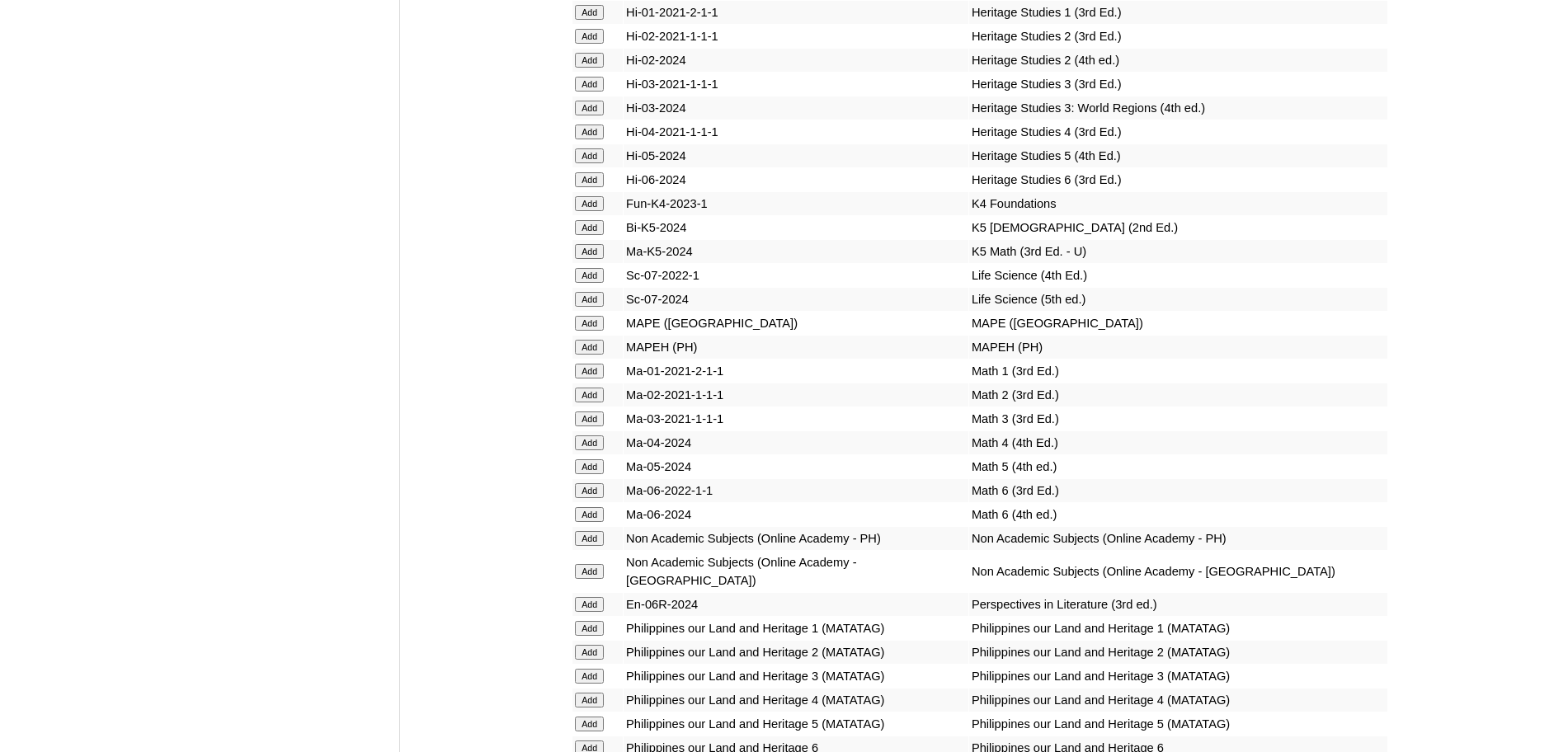
scroll to position [5919, 0]
click at [587, 404] on input "Add" at bounding box center [589, 396] width 29 height 15
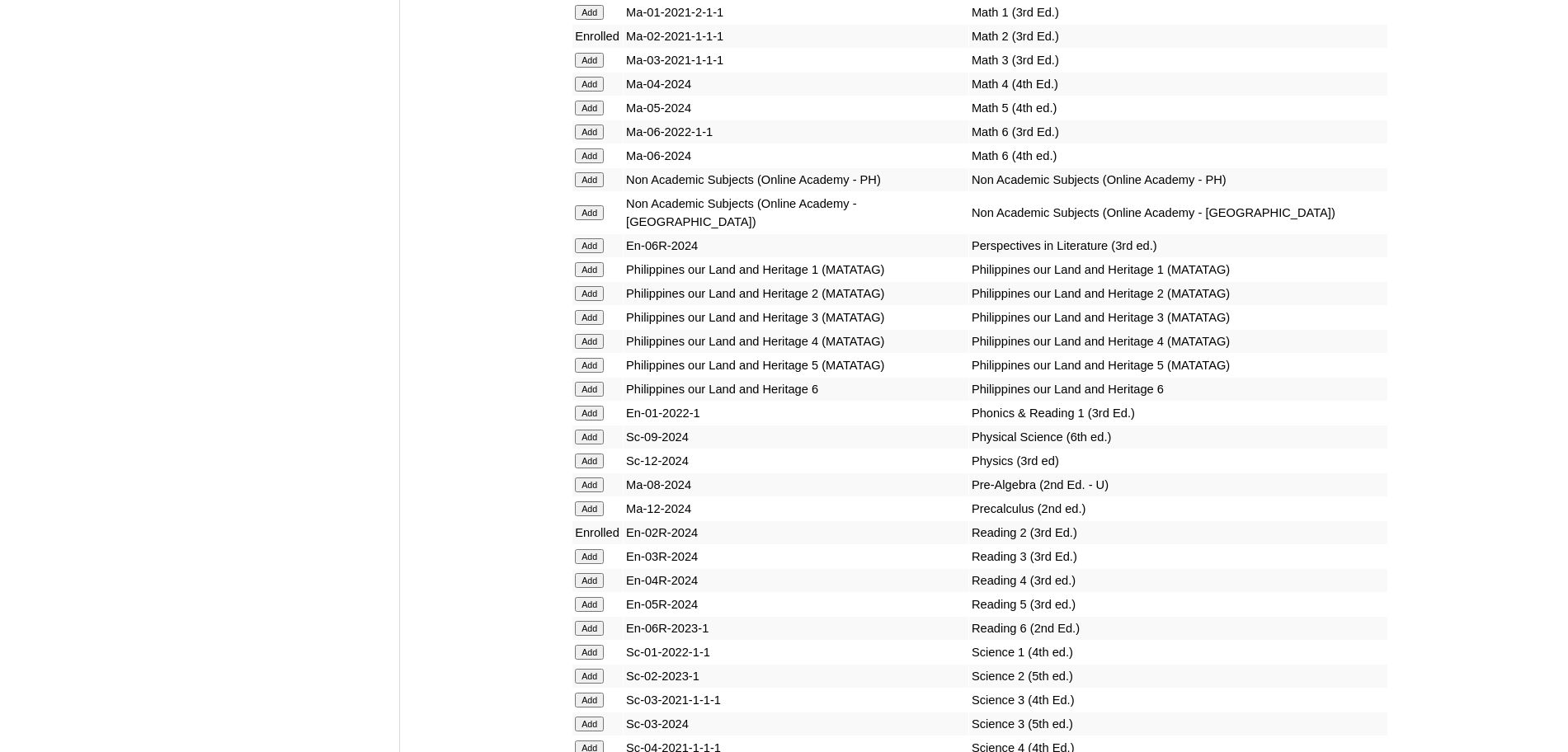
scroll to position [6274, 0]
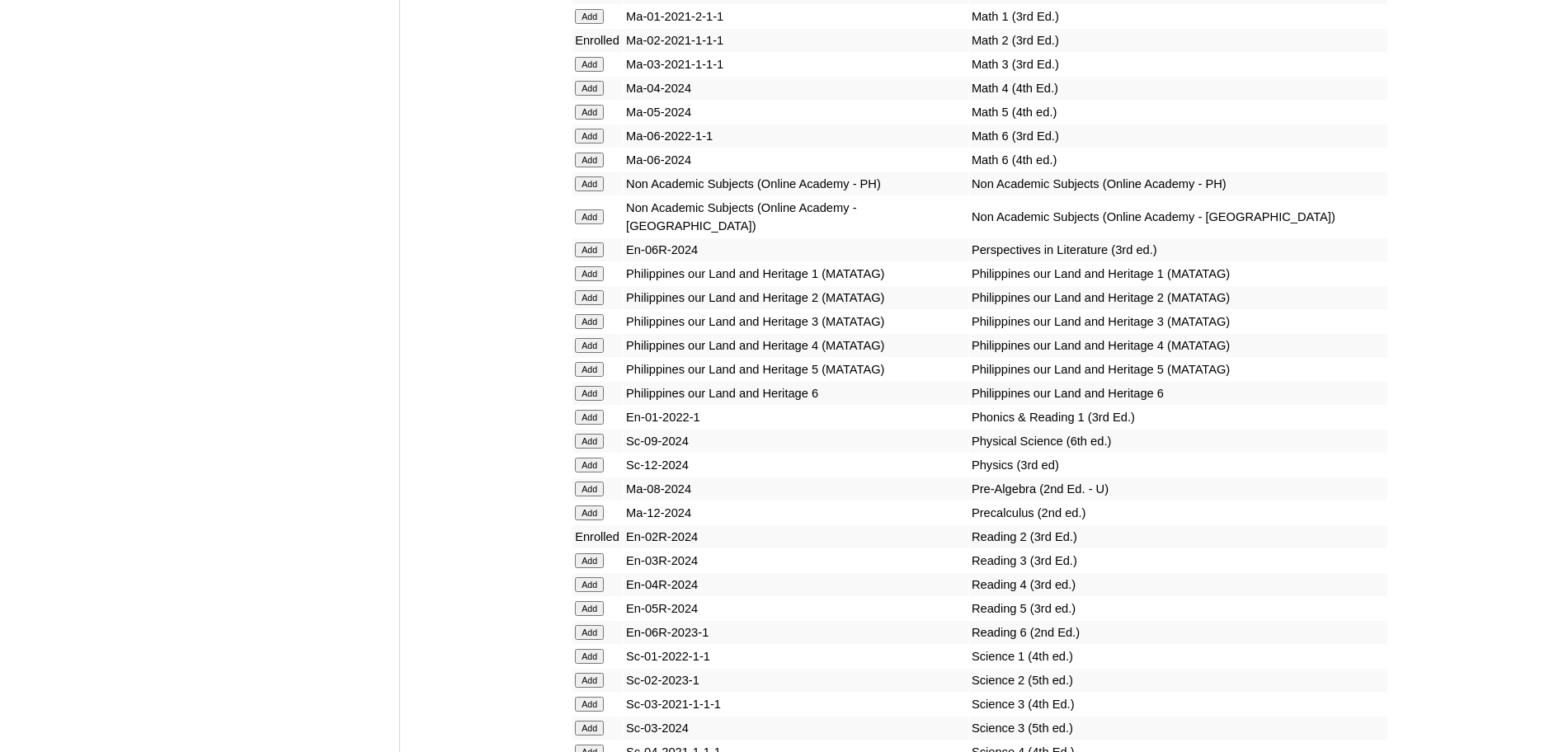
click at [596, 688] on input "Add" at bounding box center [589, 680] width 29 height 15
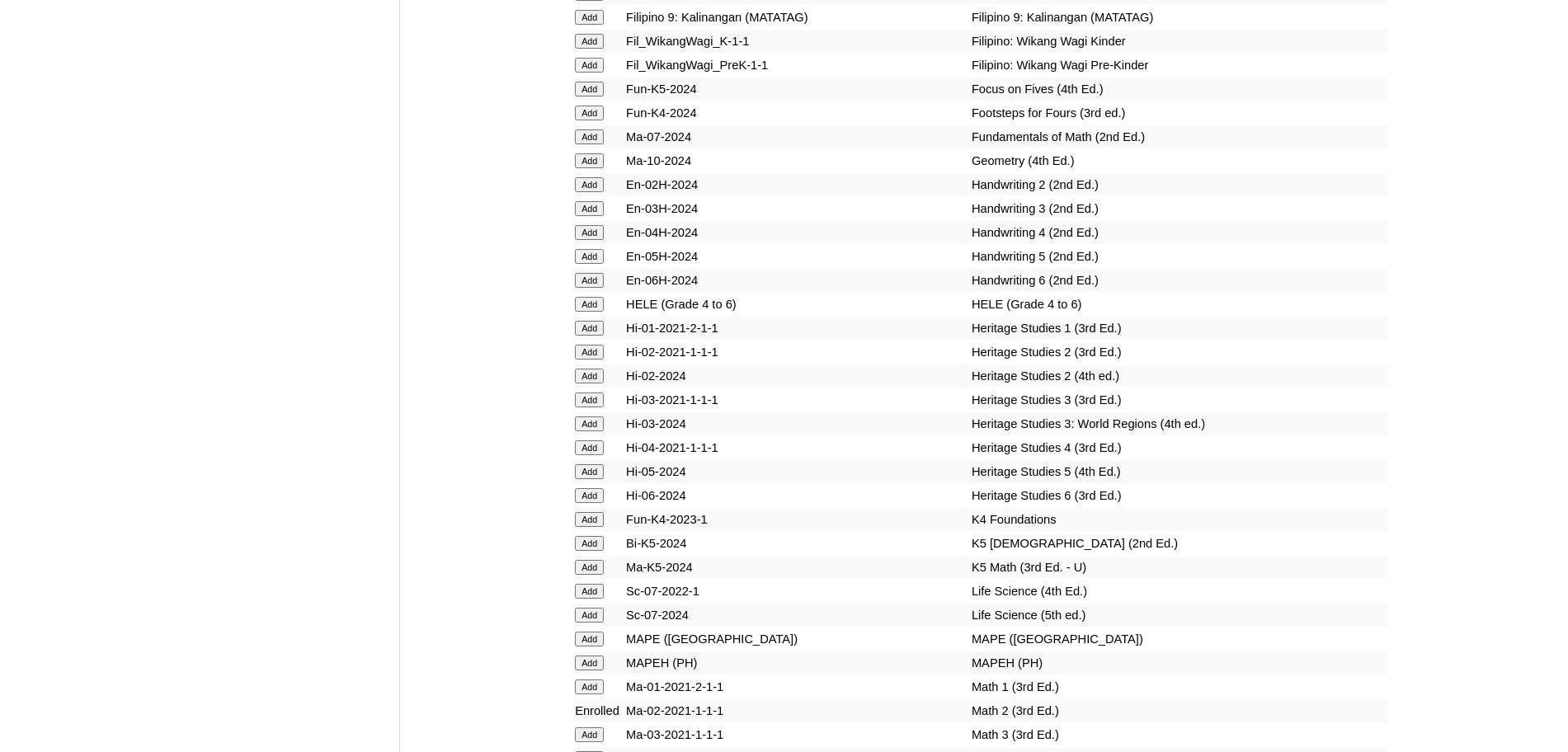
scroll to position [5605, 0]
click at [595, 191] on input "Add" at bounding box center [589, 184] width 29 height 15
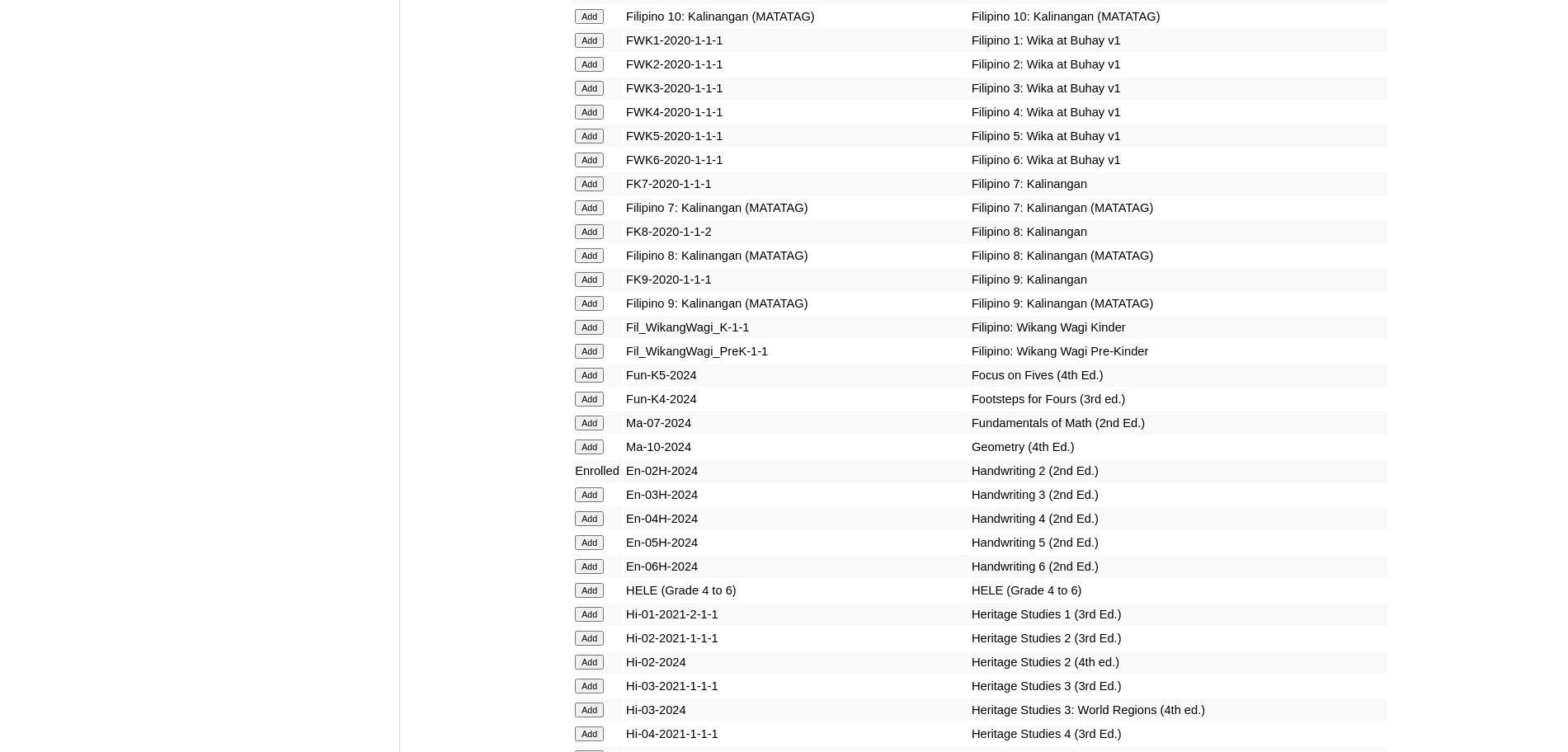
scroll to position [5317, 0]
click at [599, 73] on input "Add" at bounding box center [589, 65] width 29 height 15
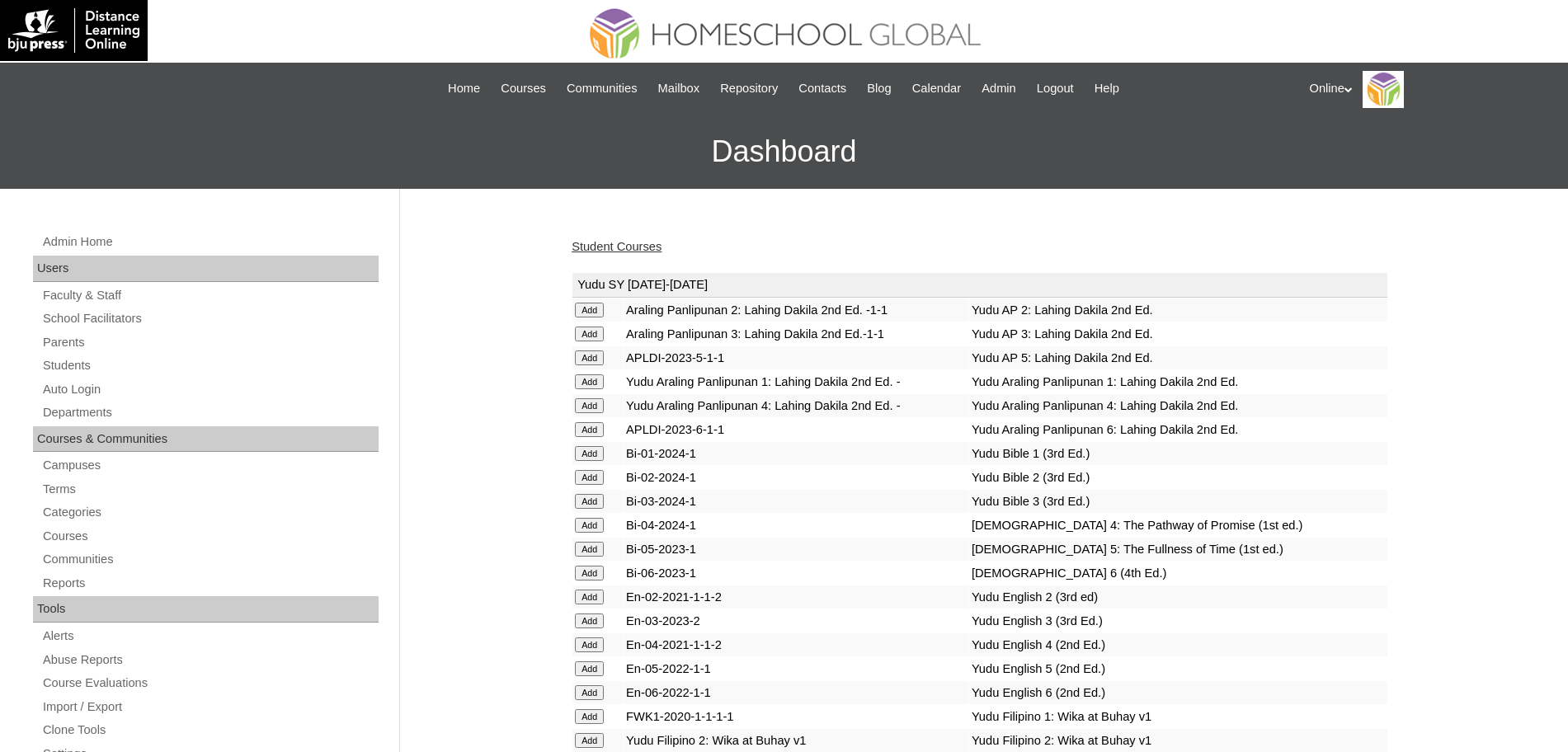
scroll to position [3618, 0]
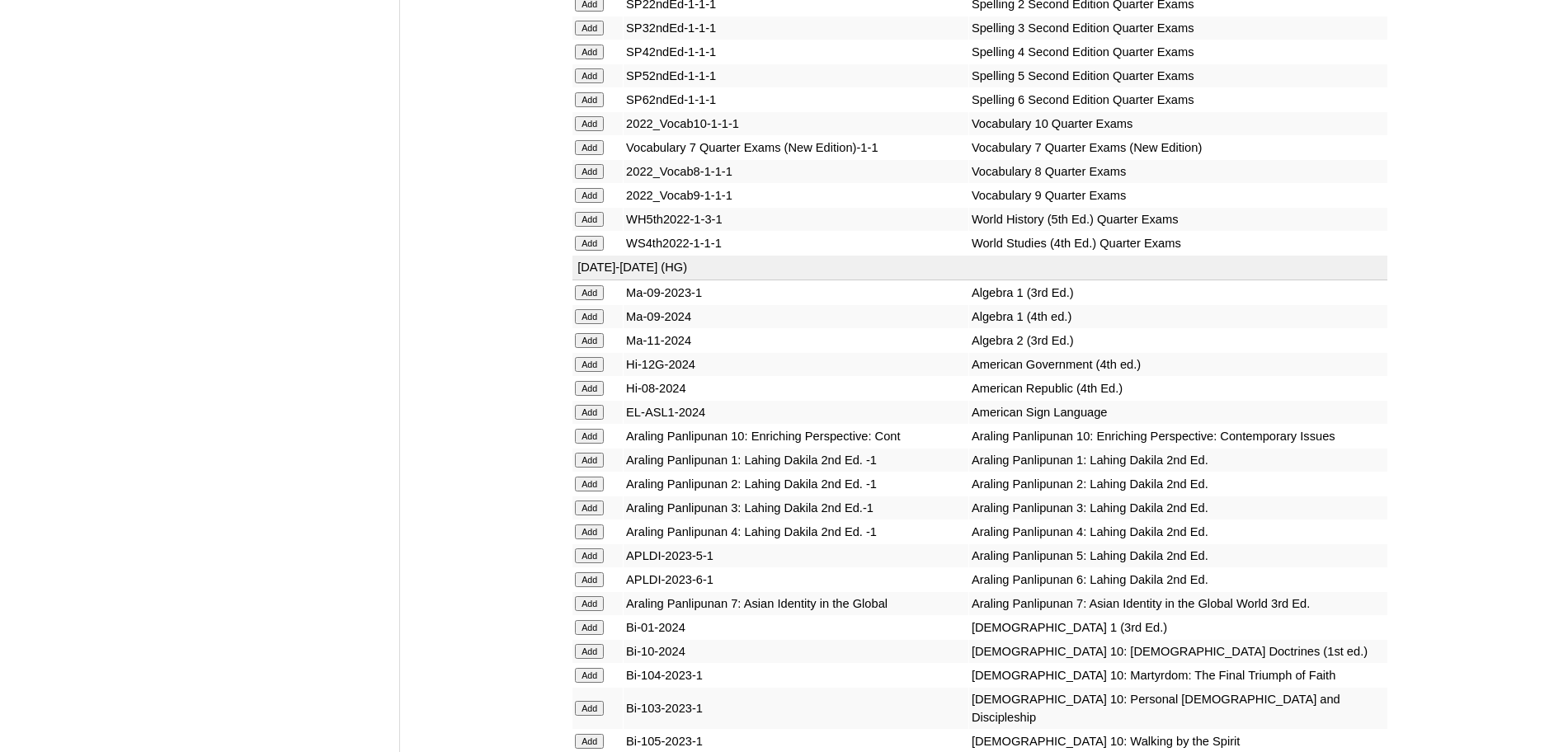
click at [590, 491] on input "Add" at bounding box center [589, 484] width 29 height 15
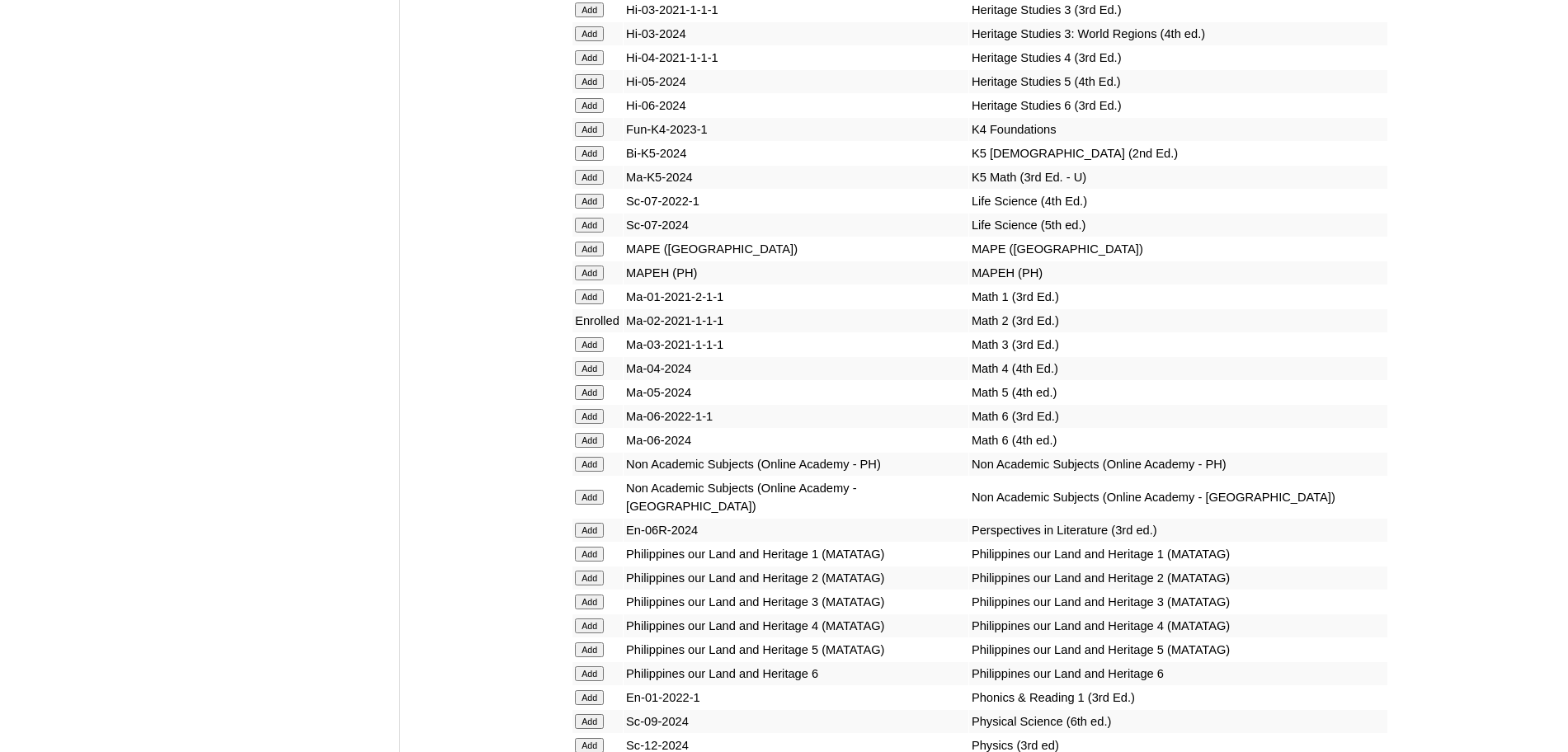
scroll to position [6049, 0]
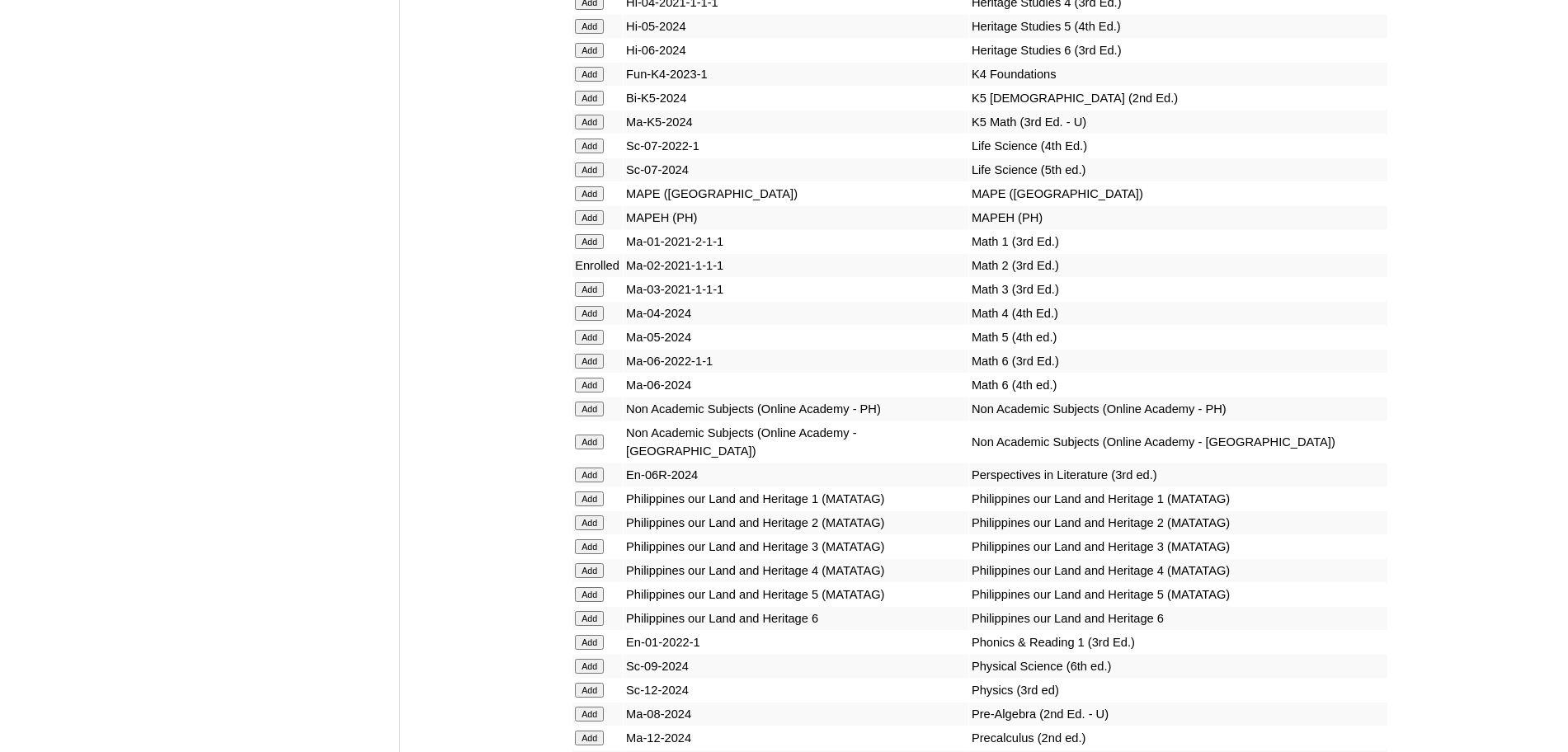
click at [597, 416] on input "Add" at bounding box center [589, 409] width 29 height 15
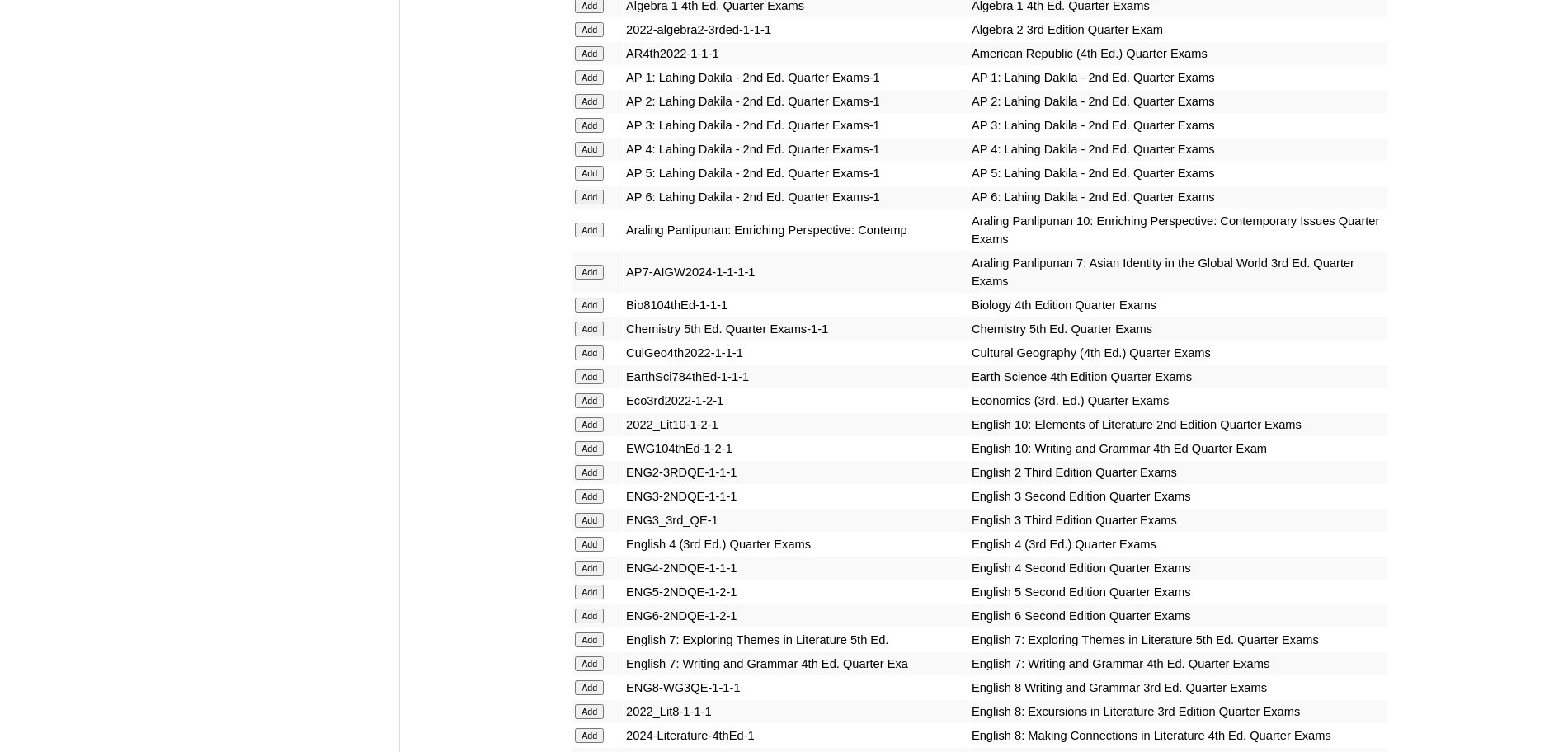
scroll to position [1551, 0]
click at [600, 466] on input "Add" at bounding box center [589, 470] width 29 height 15
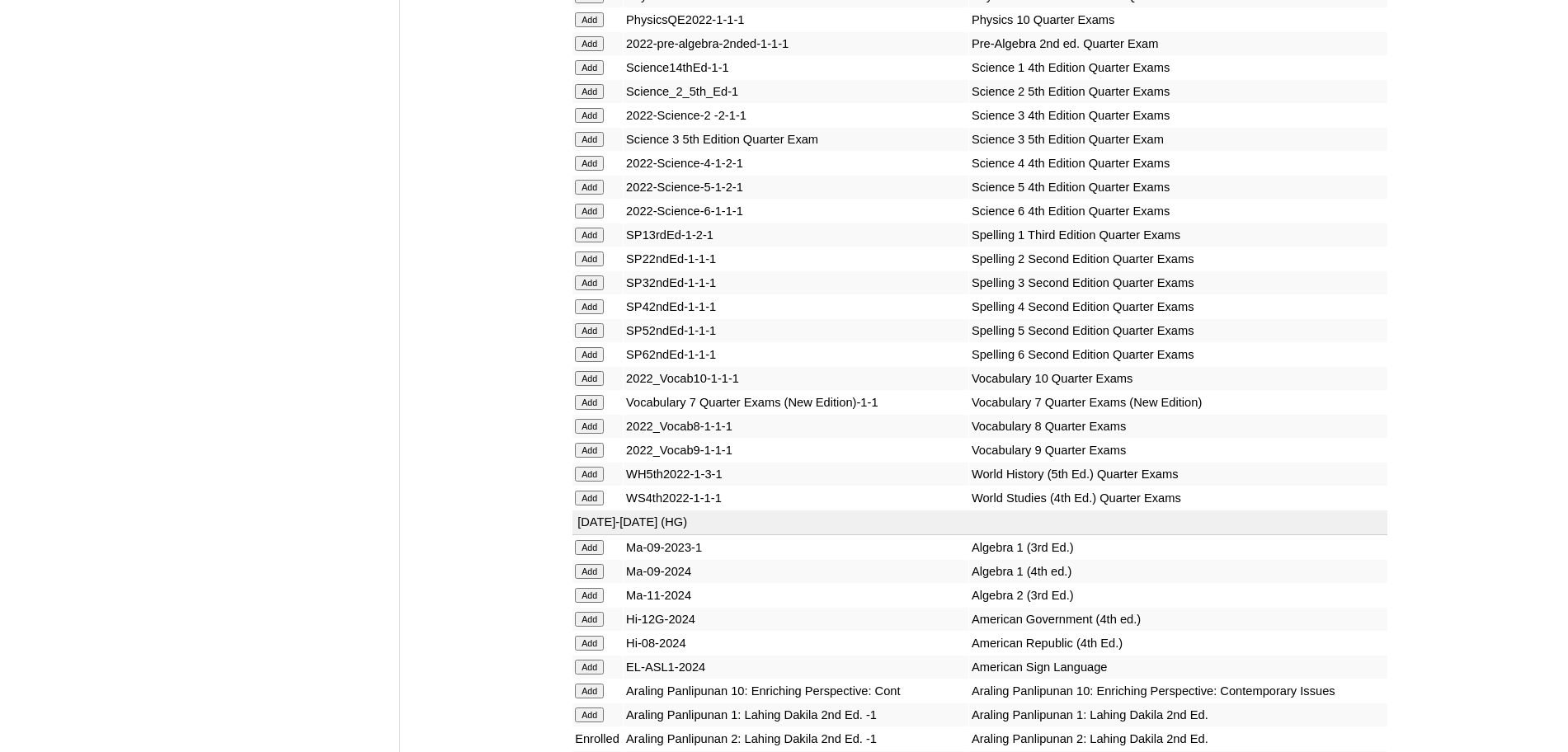
scroll to position [3361, 0]
click at [604, 268] on input "Add" at bounding box center [589, 262] width 29 height 15
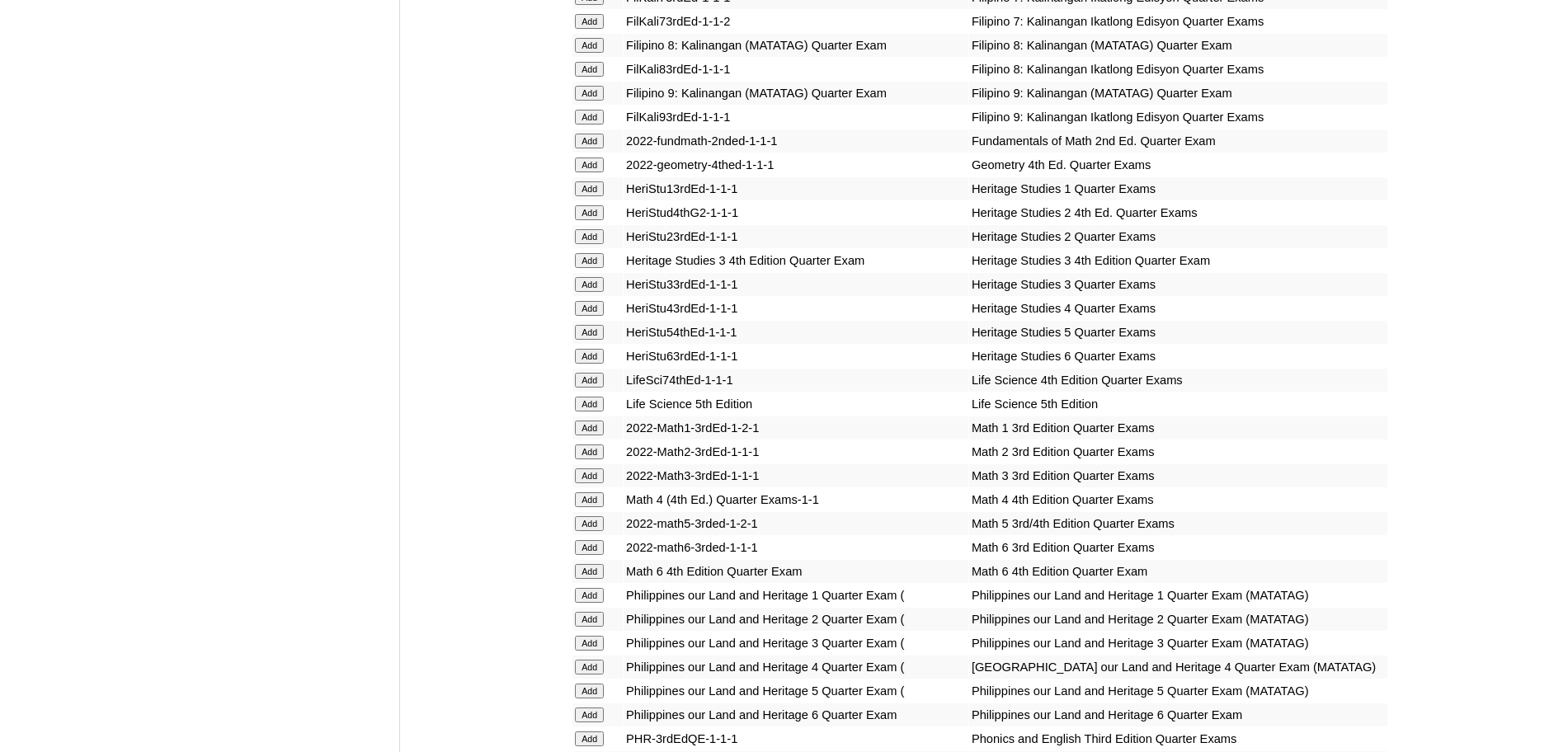
scroll to position [2632, 0]
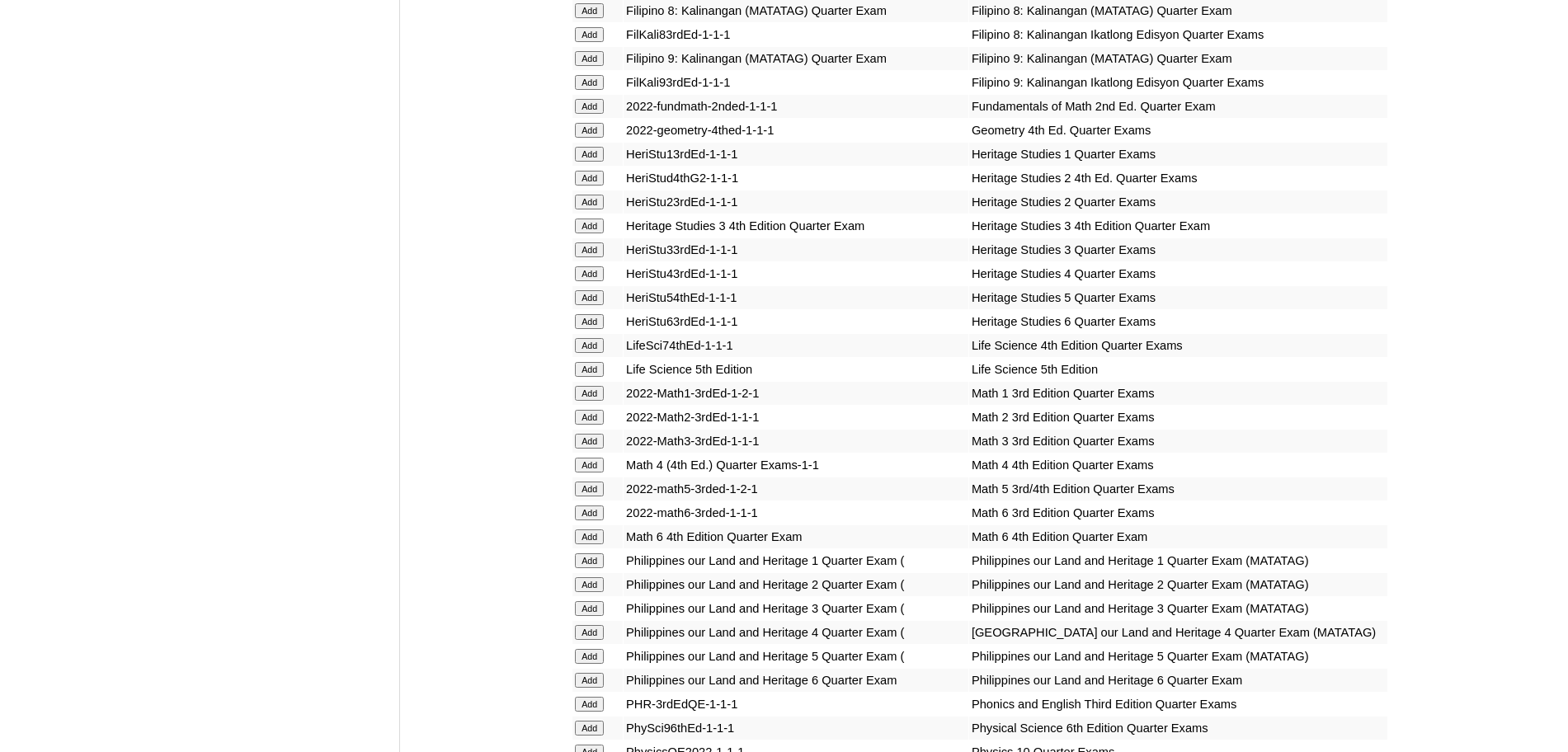
click at [601, 424] on input "Add" at bounding box center [589, 418] width 29 height 15
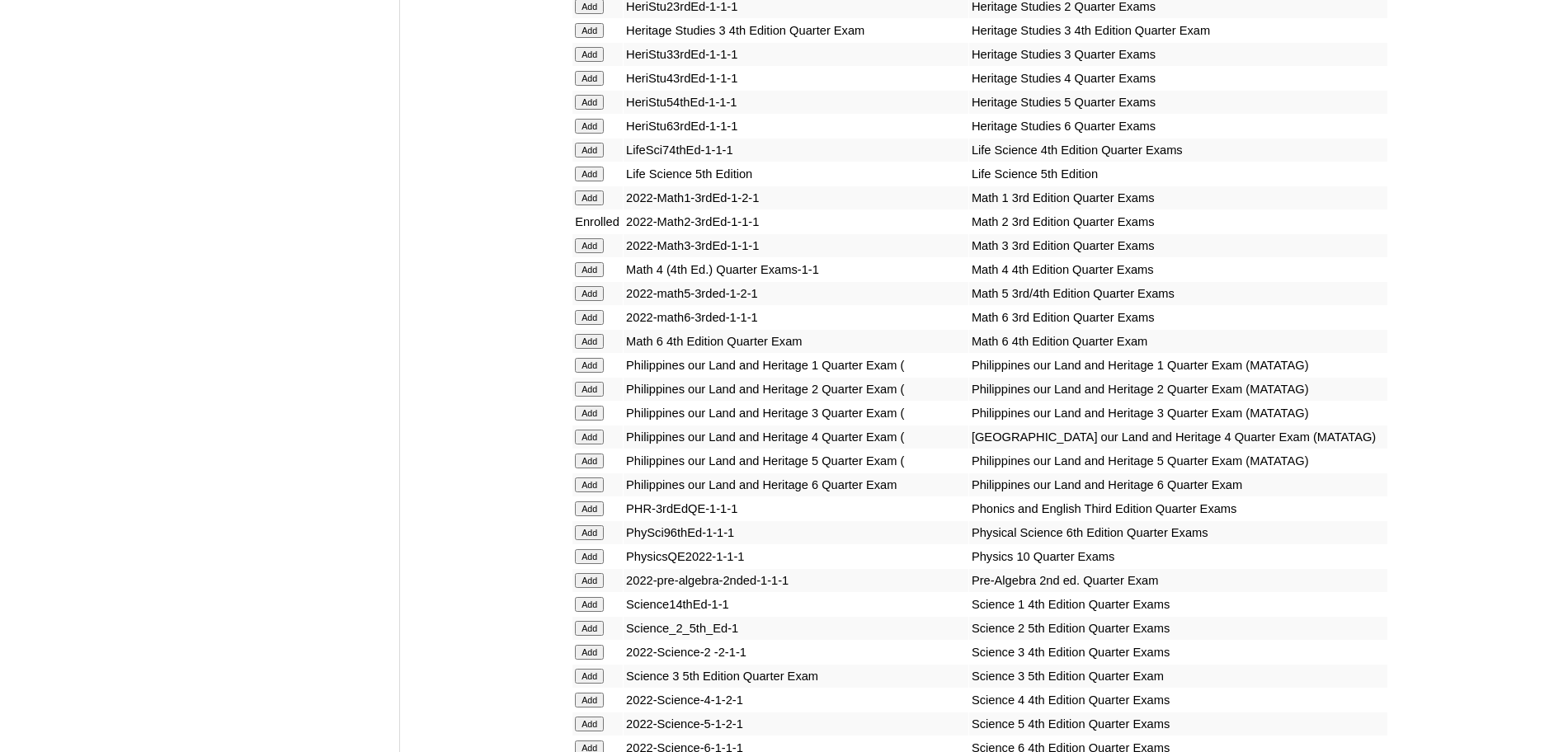
scroll to position [2826, 0]
click at [599, 636] on input "Add" at bounding box center [589, 629] width 29 height 15
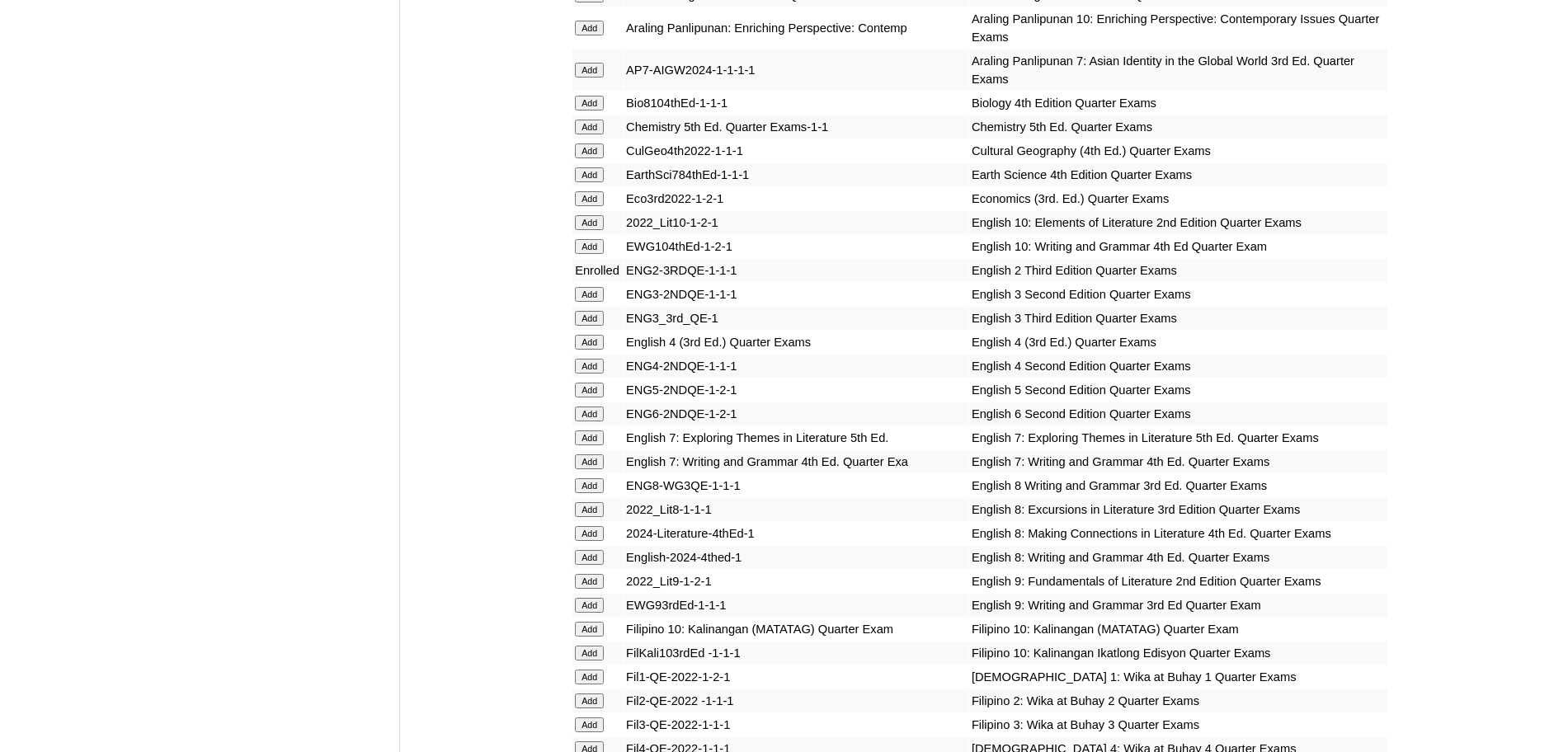
scroll to position [1734, 0]
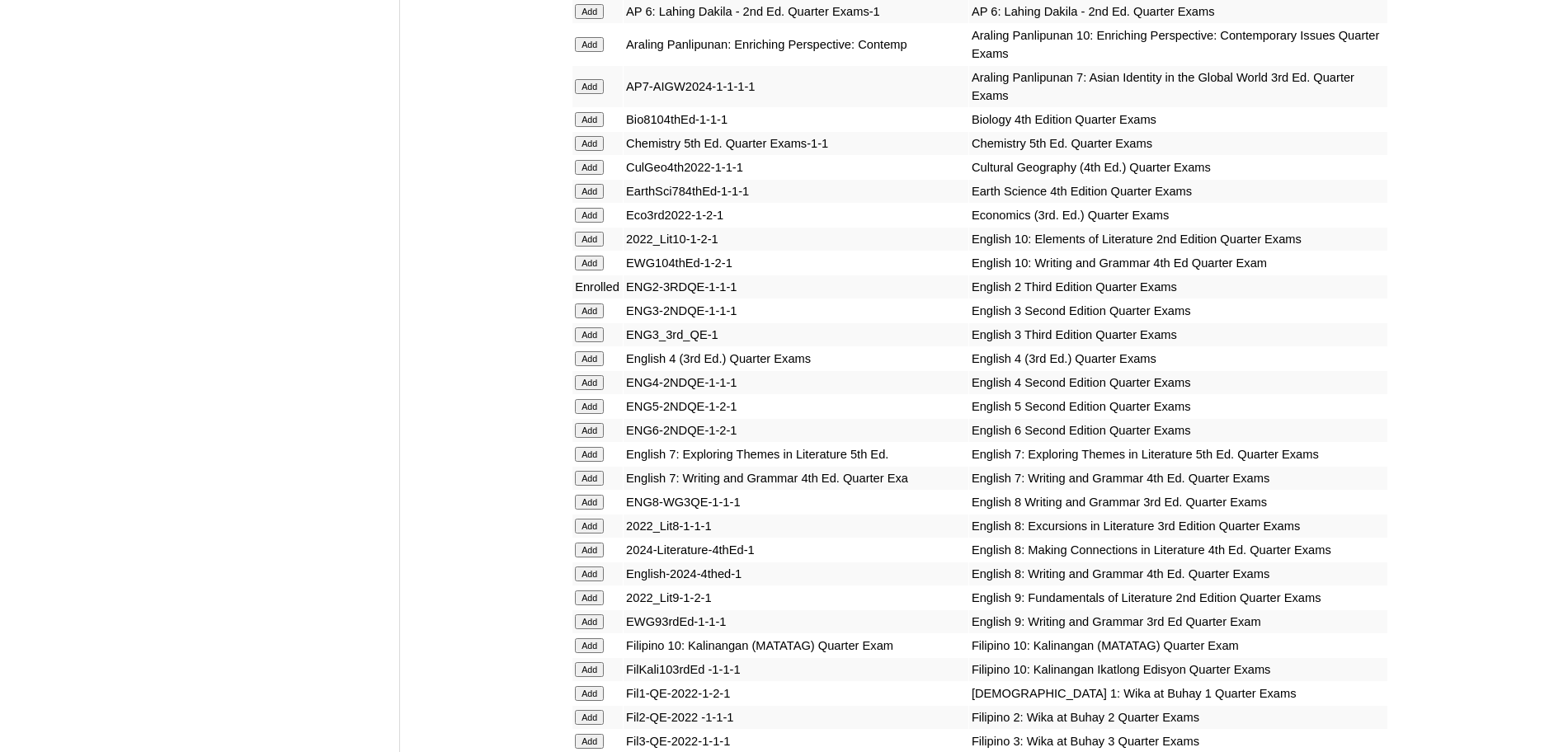
click at [602, 724] on input "Add" at bounding box center [589, 717] width 29 height 15
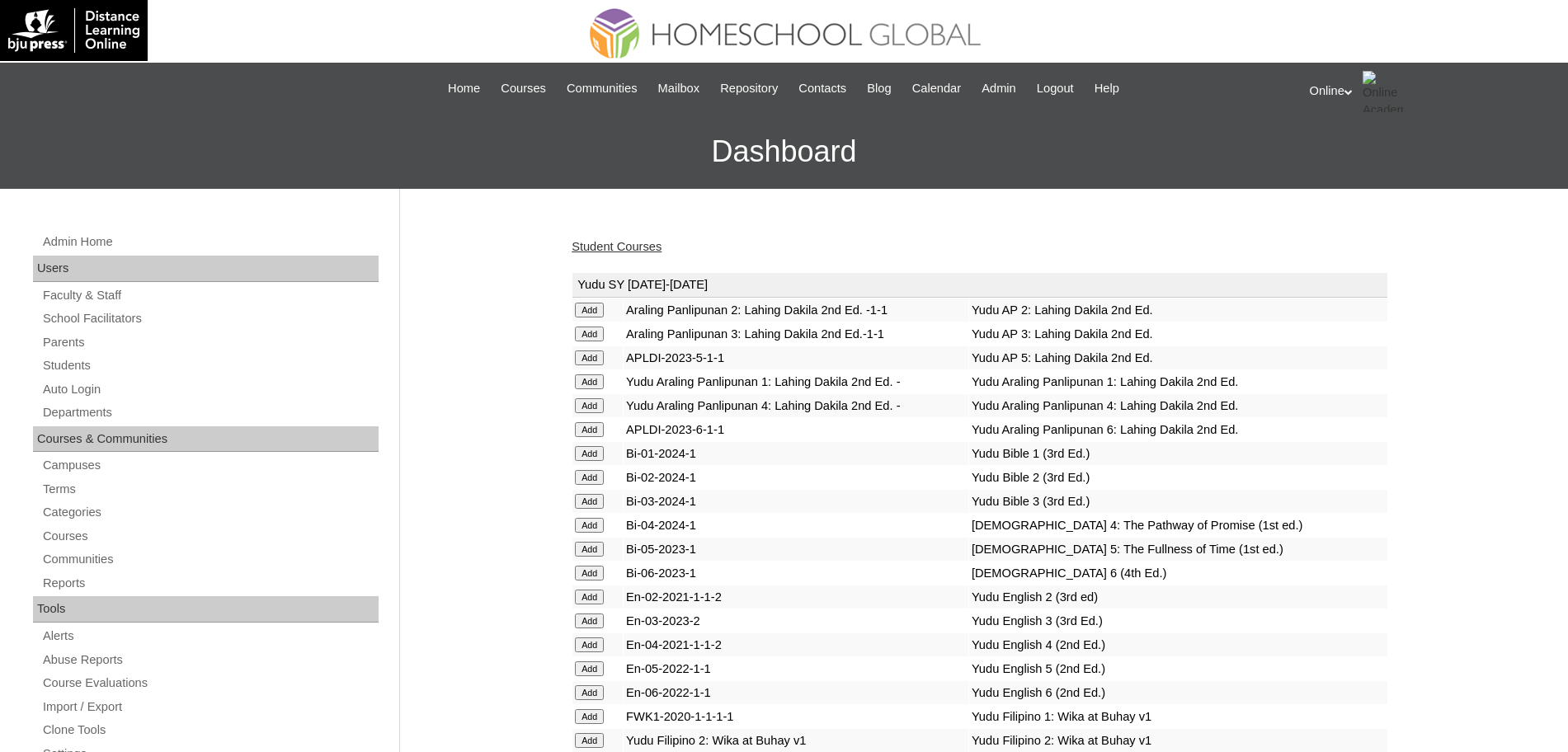
scroll to position [1129, 0]
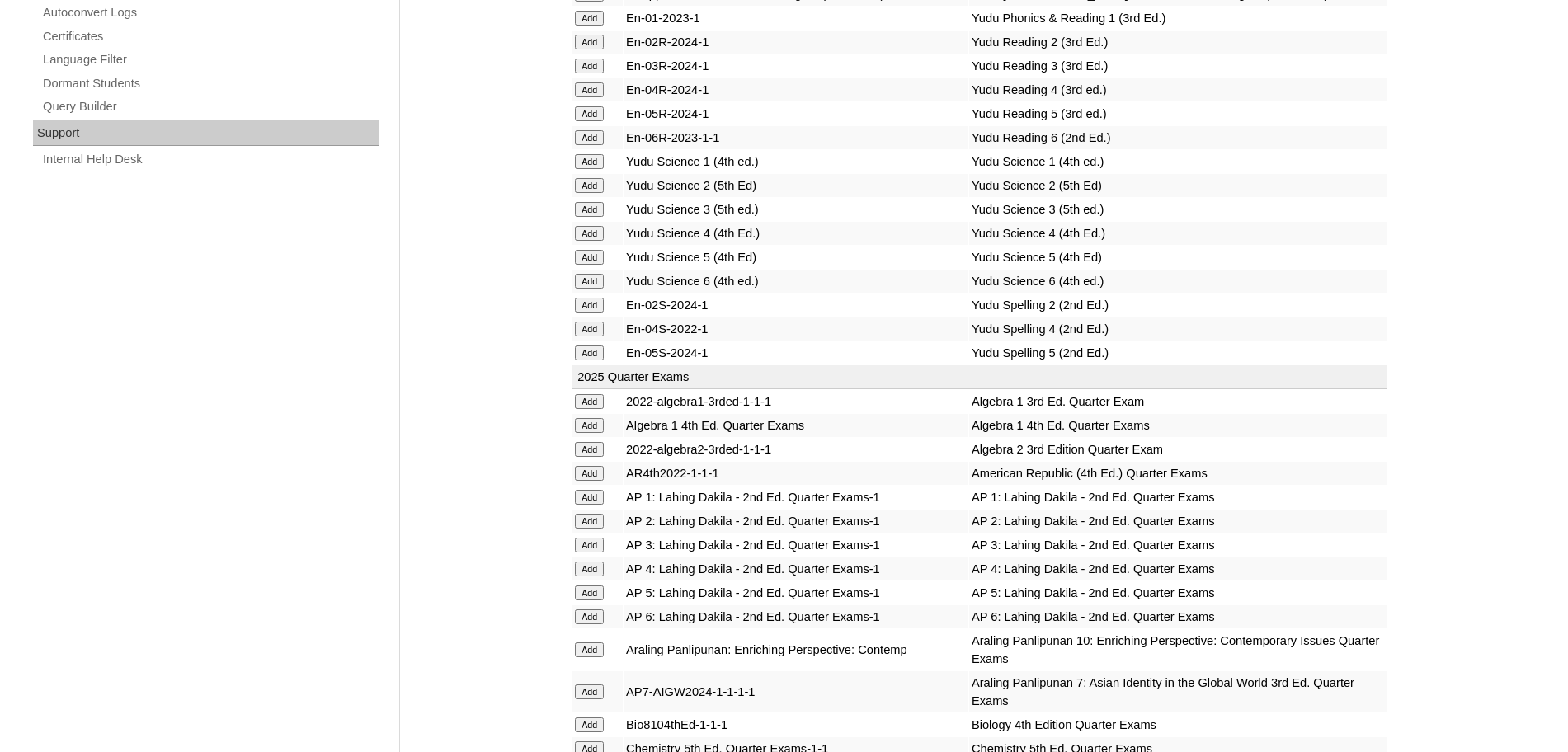
click at [602, 520] on input "Add" at bounding box center [589, 521] width 29 height 15
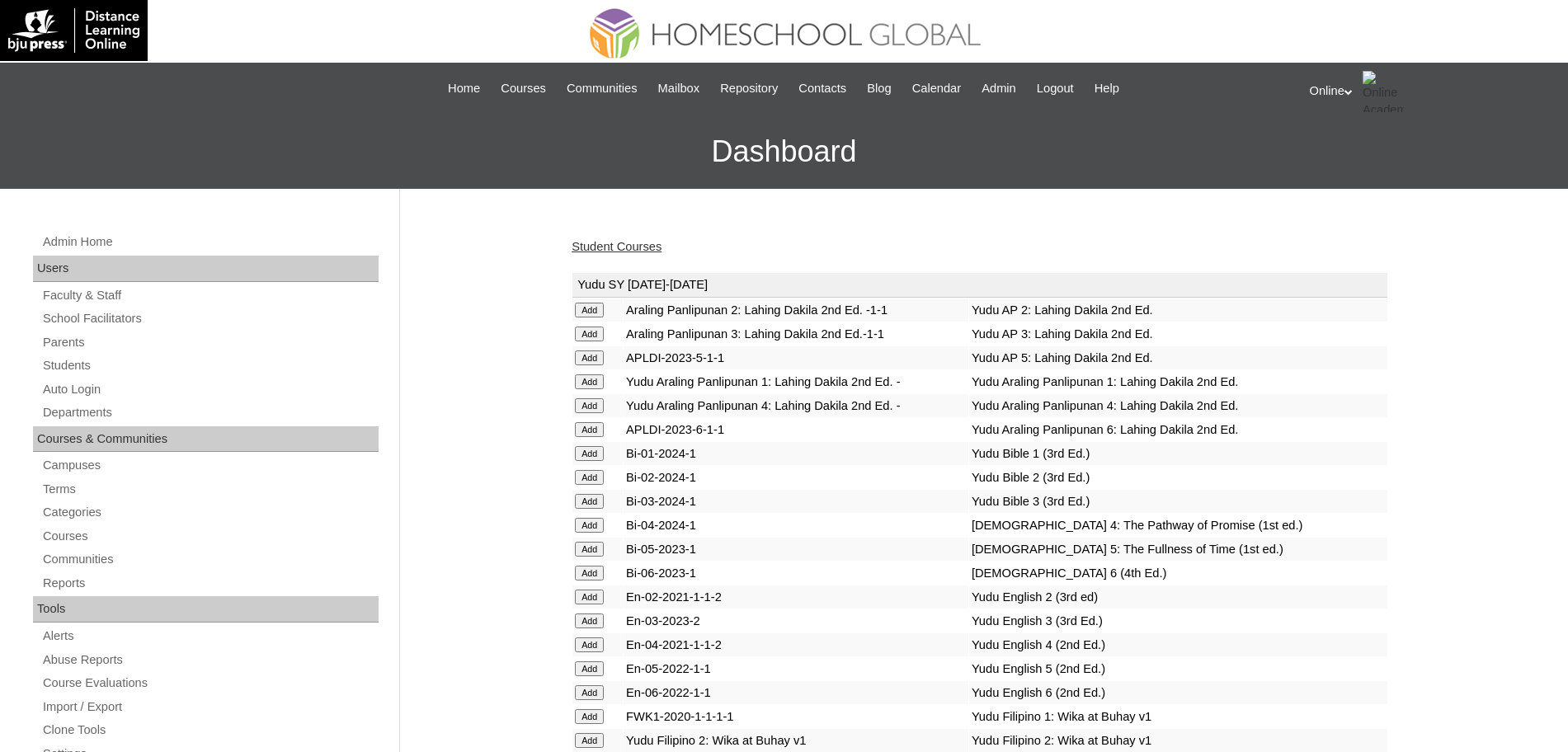
click at [646, 246] on link "Student Courses" at bounding box center [616, 247] width 90 height 13
